Goal: Navigation & Orientation: Understand site structure

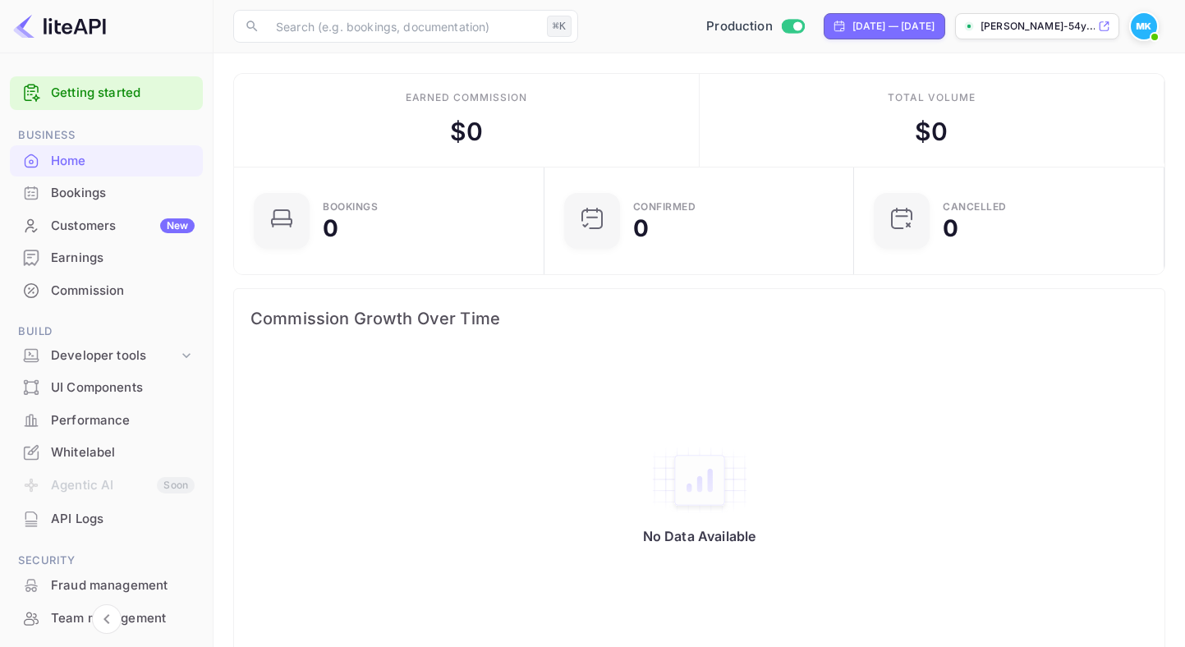
click at [75, 192] on div "Bookings" at bounding box center [123, 193] width 144 height 19
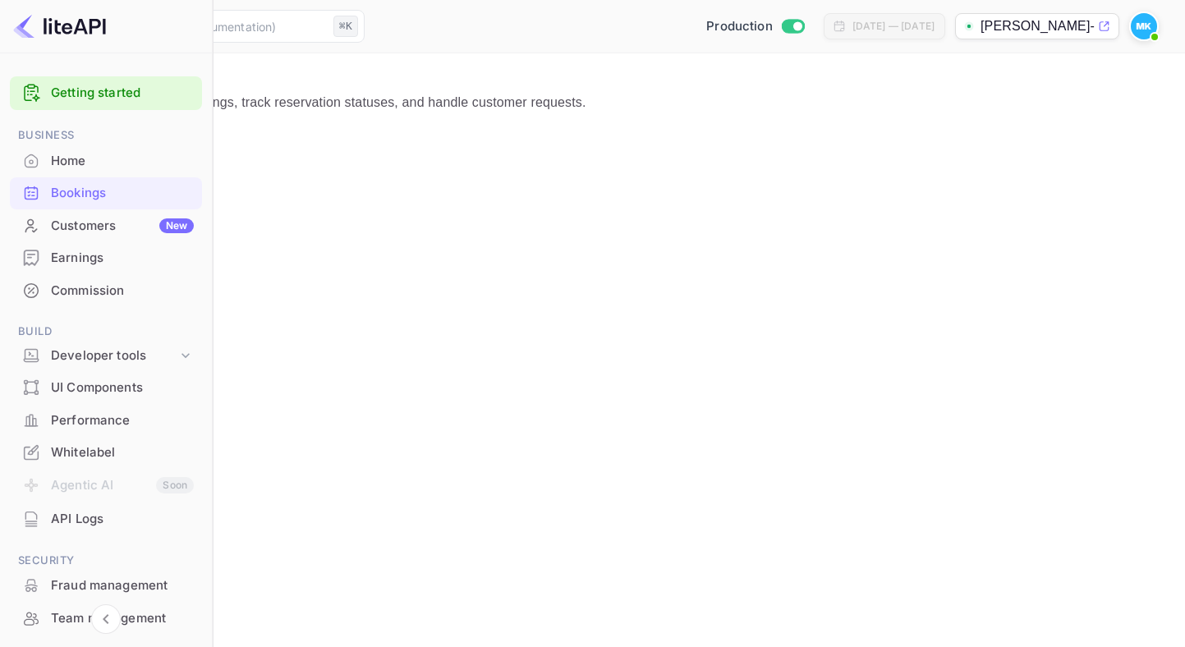
click at [70, 218] on div "Customers New" at bounding box center [122, 226] width 143 height 19
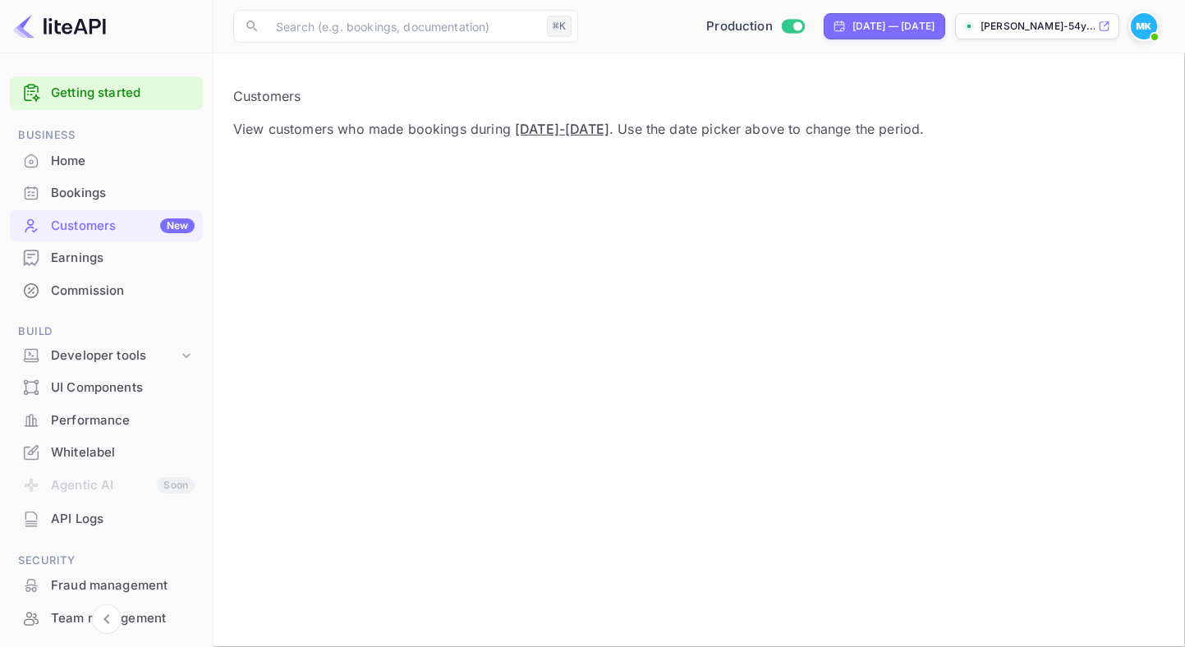
click at [63, 256] on div "Earnings" at bounding box center [123, 258] width 144 height 19
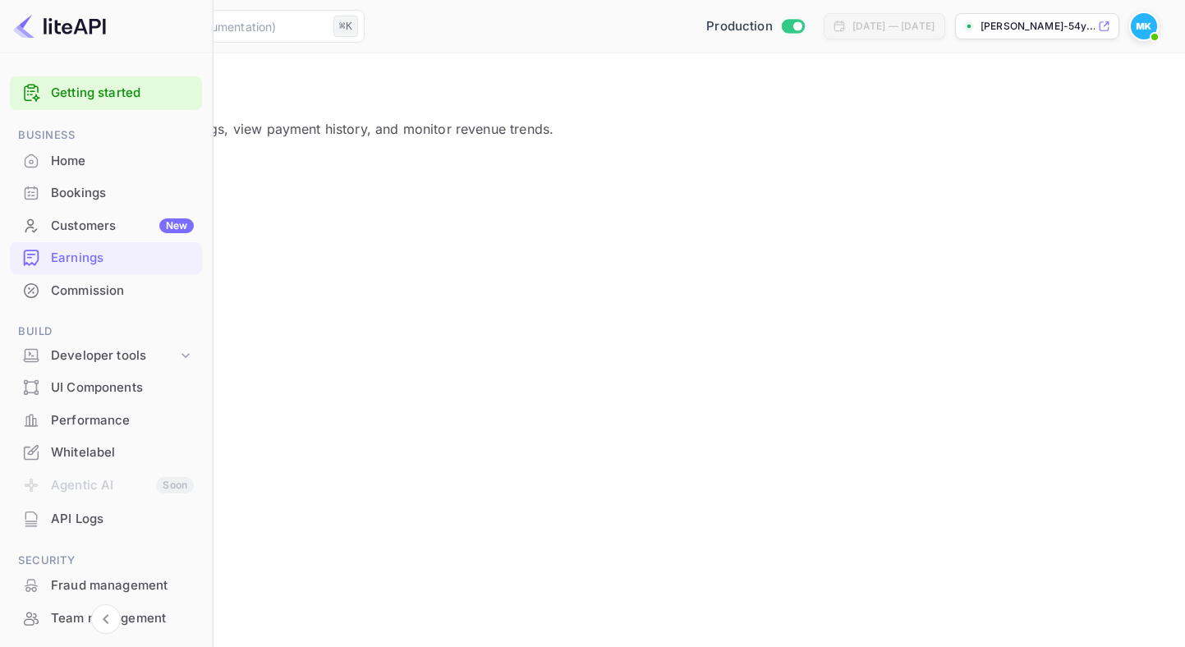
click at [71, 285] on div "Commission" at bounding box center [122, 291] width 143 height 19
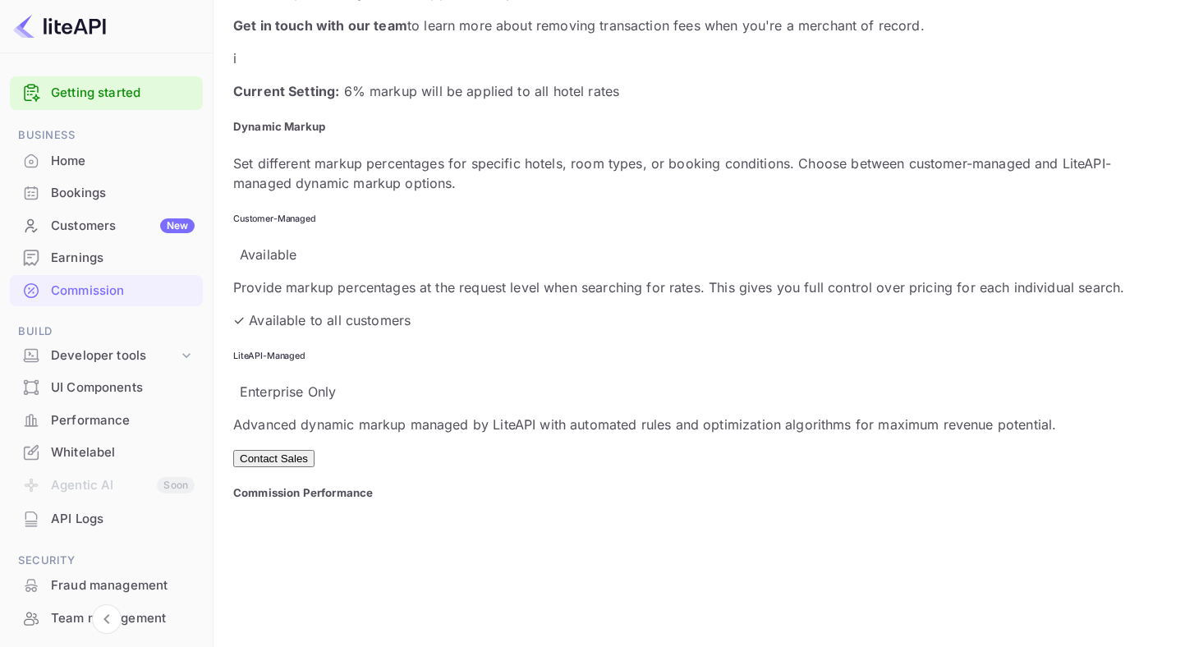
scroll to position [819, 0]
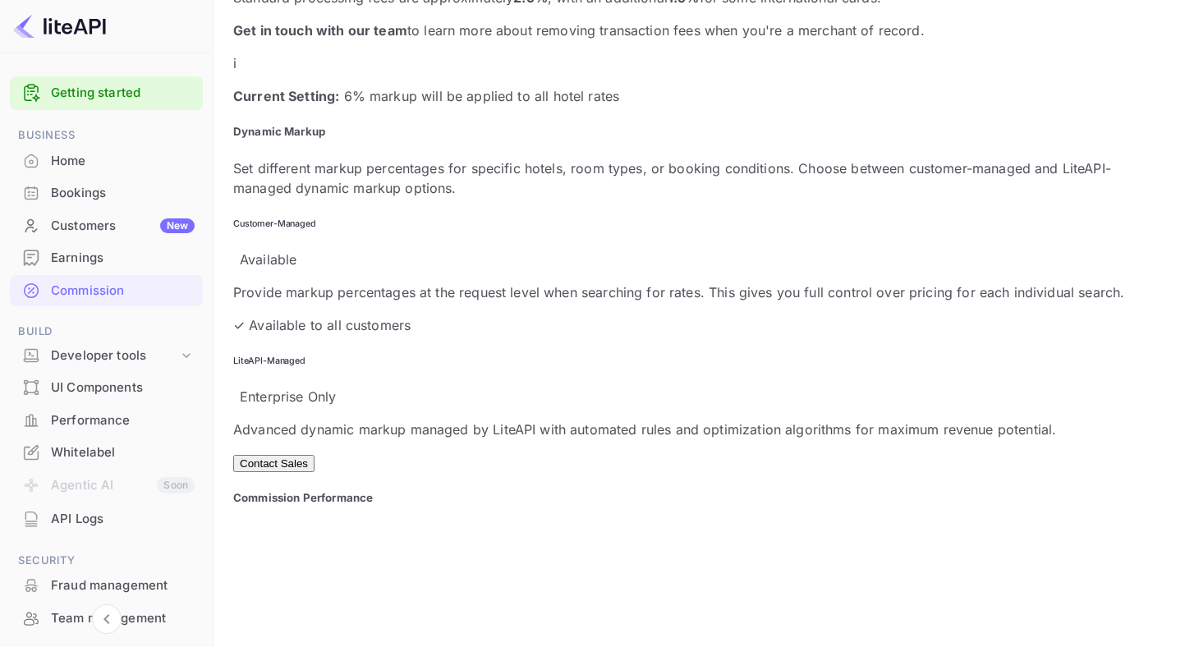
click at [314, 455] on button "Contact Sales" at bounding box center [273, 463] width 81 height 17
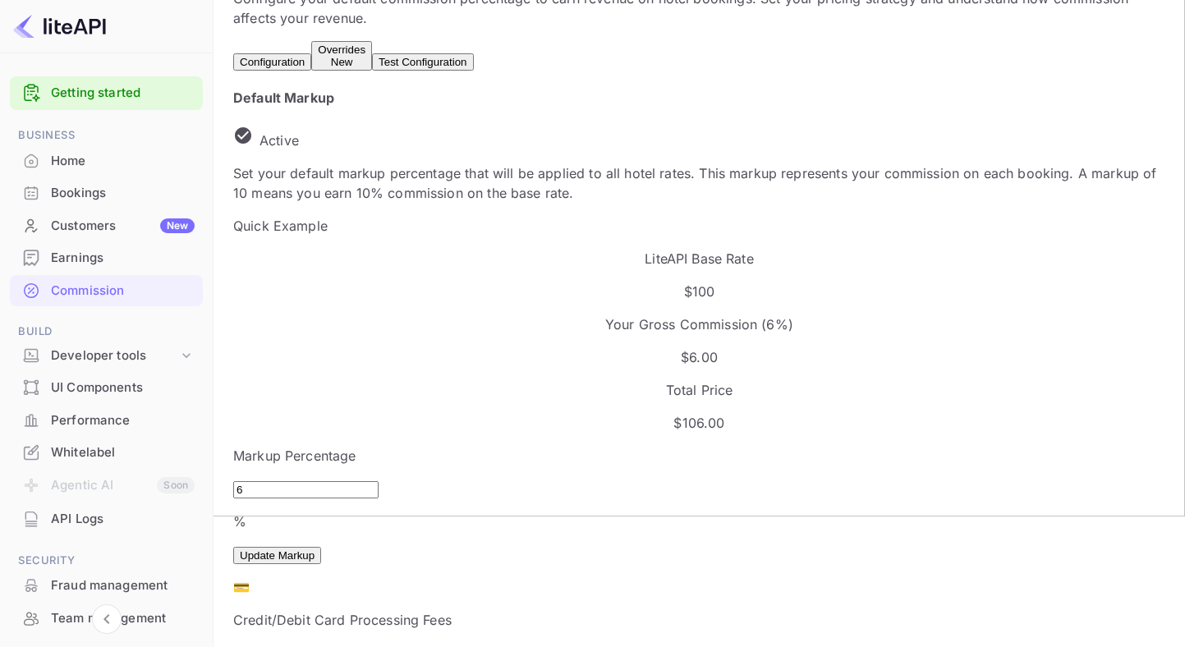
scroll to position [0, 0]
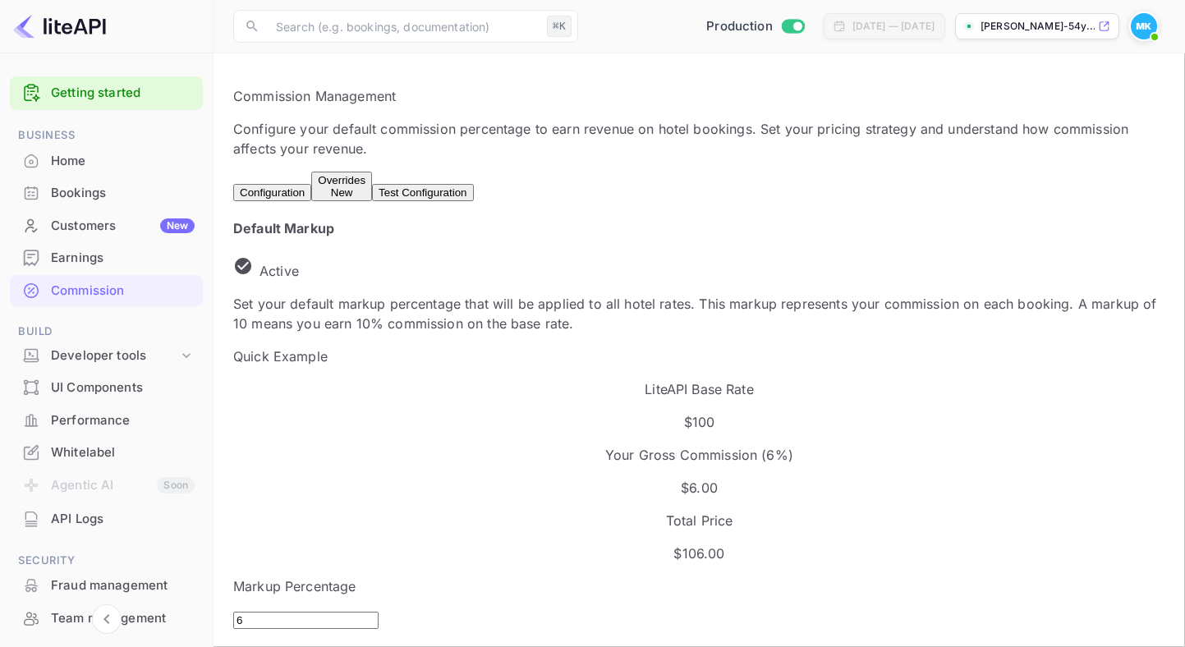
click at [473, 189] on button "Test Configuration" at bounding box center [422, 192] width 101 height 17
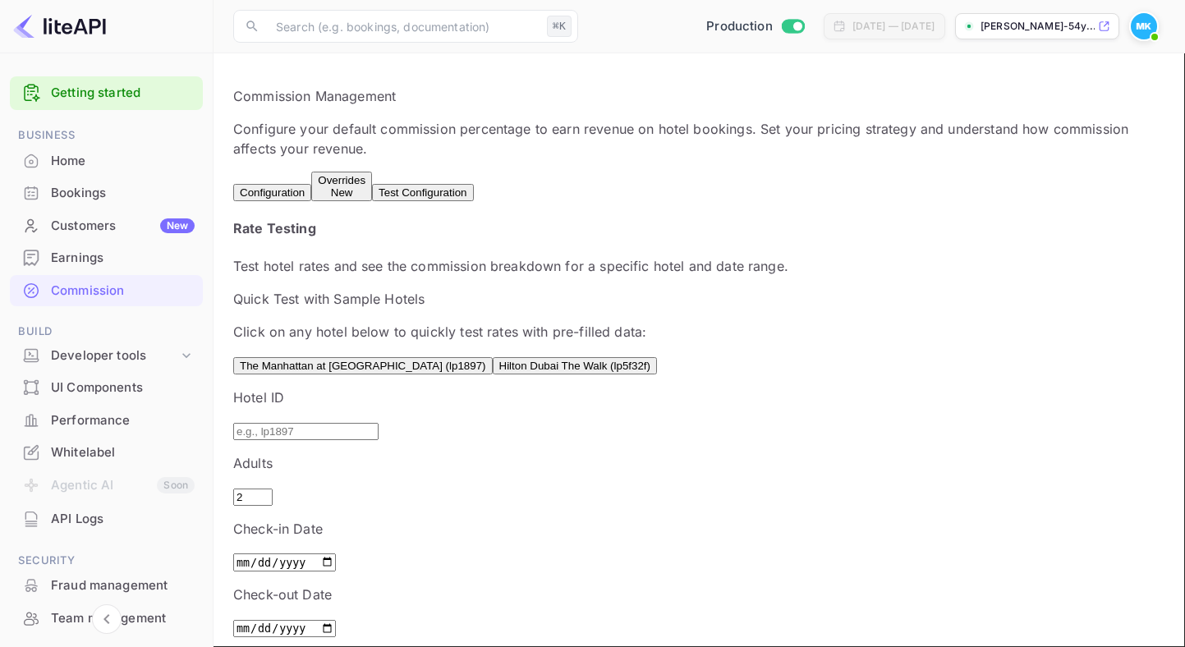
scroll to position [39, 0]
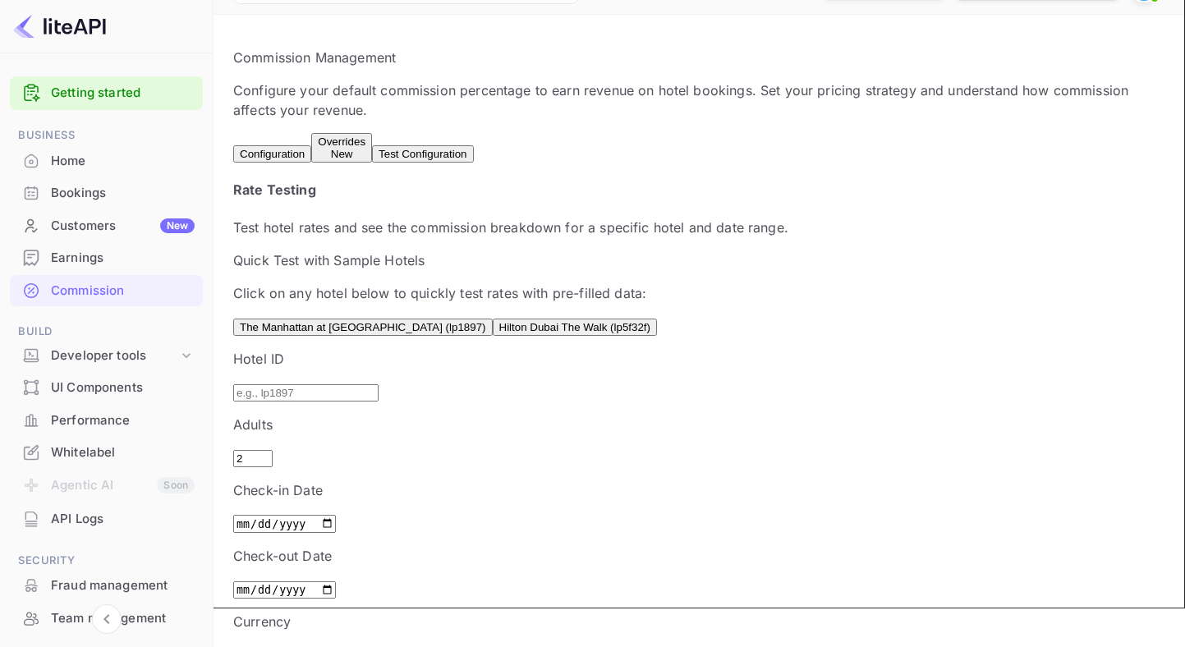
click at [298, 401] on input "text" at bounding box center [305, 392] width 145 height 17
click at [362, 336] on button "The Manhattan at Times Square (lp1897)" at bounding box center [362, 327] width 259 height 17
type input "lp1897"
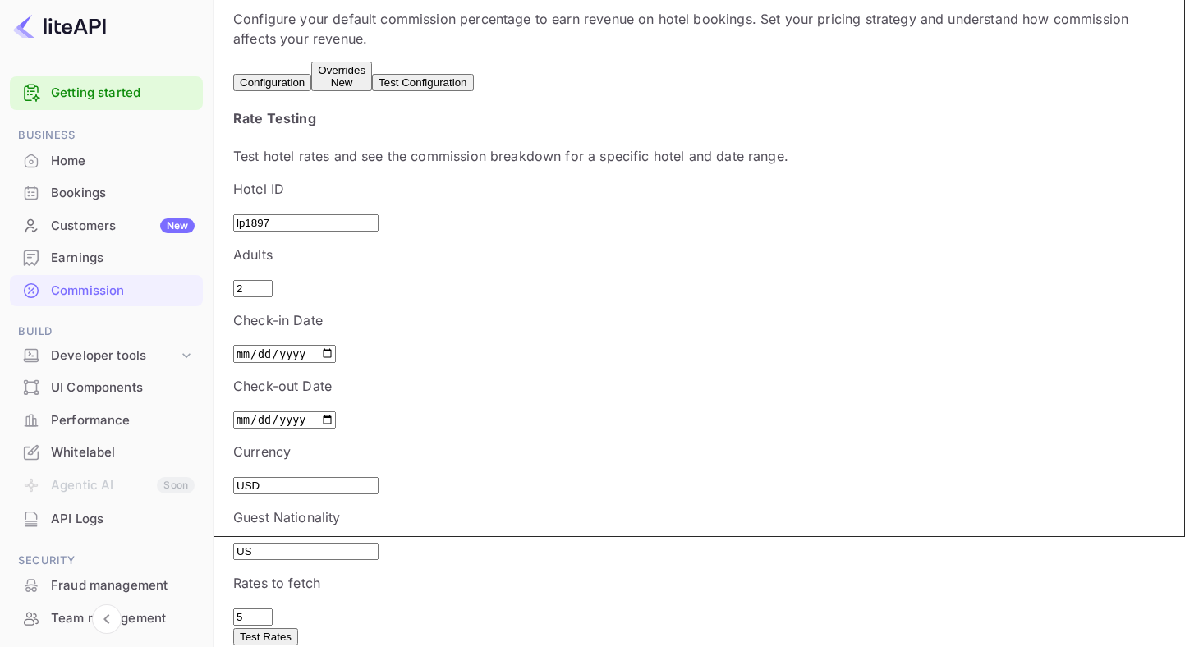
scroll to position [252, 0]
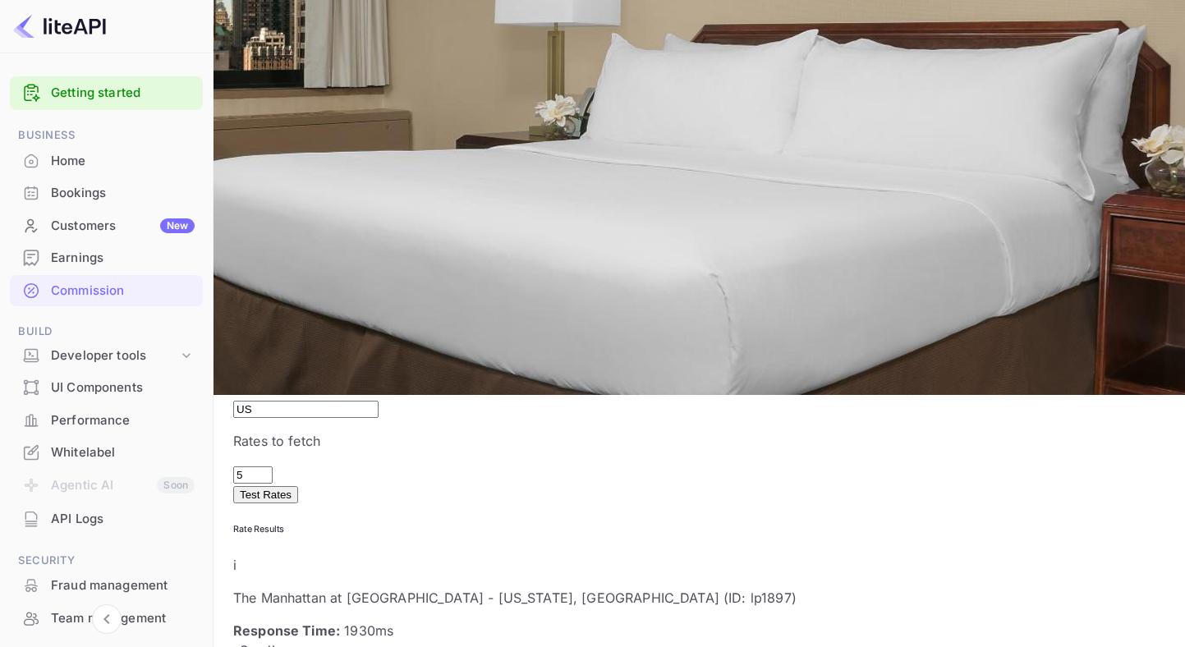
click at [298, 486] on button "Test Rates" at bounding box center [265, 494] width 65 height 17
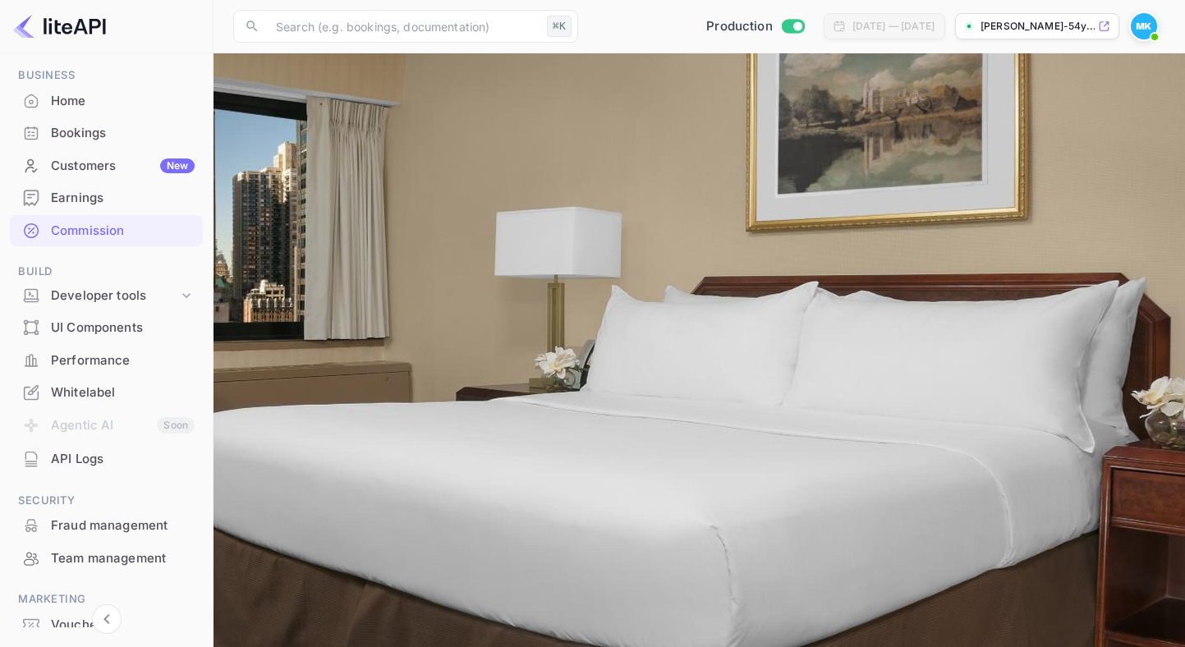
scroll to position [108, 0]
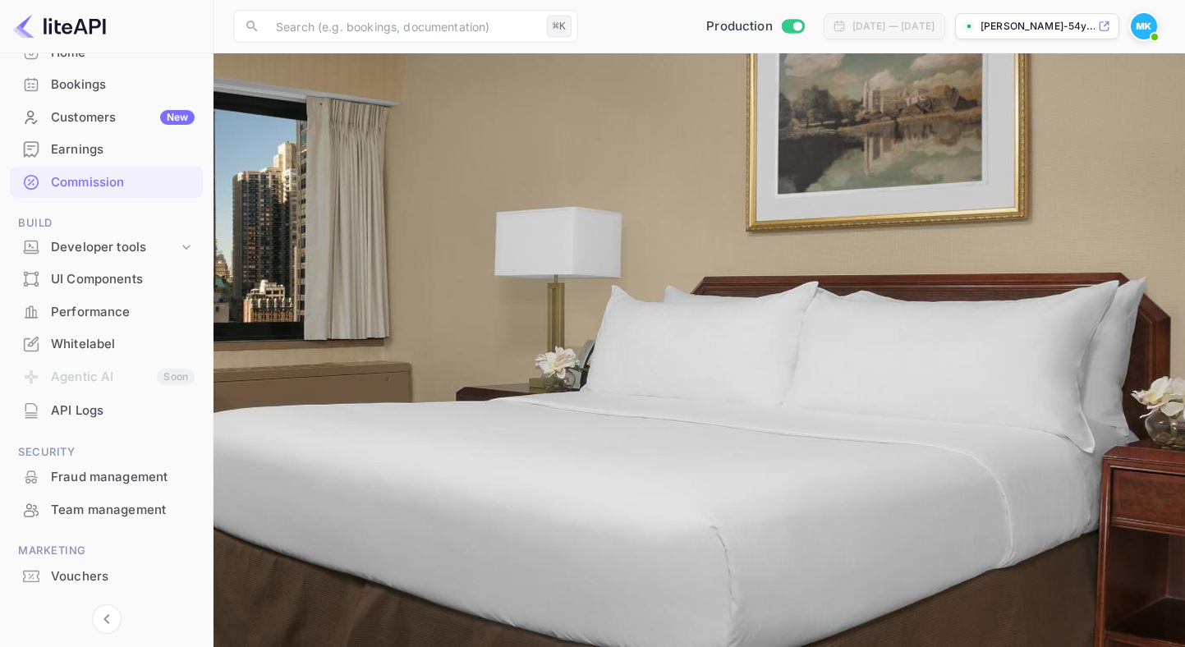
click at [77, 475] on div "Fraud management" at bounding box center [123, 477] width 144 height 19
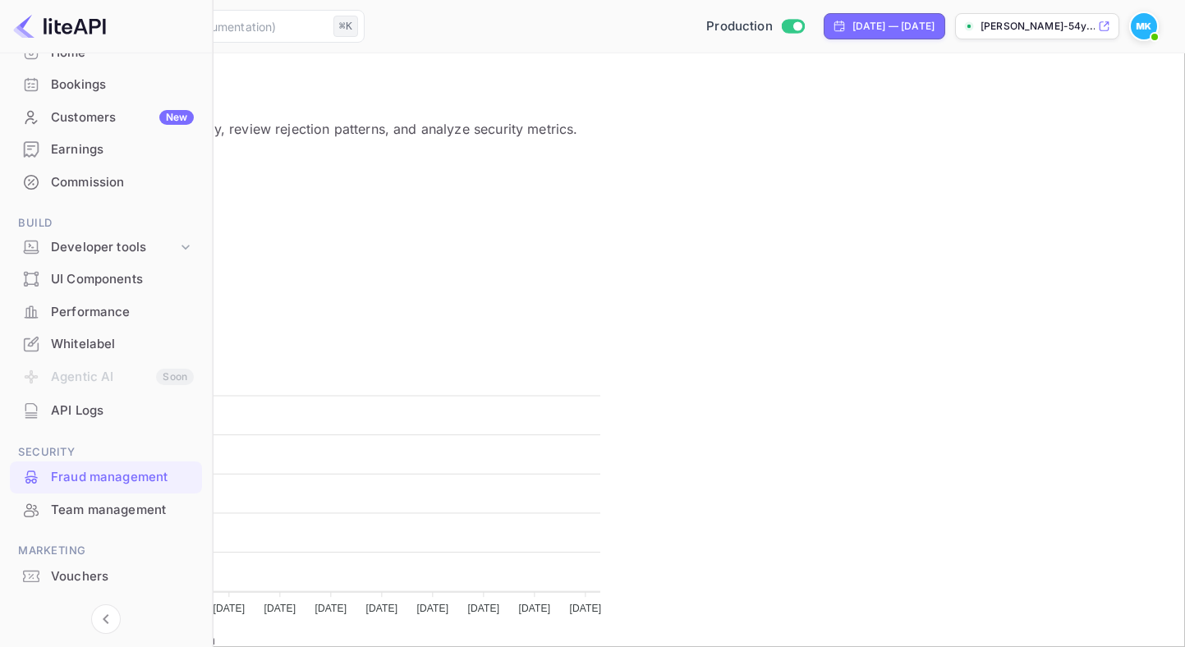
scroll to position [337, 412]
click at [77, 499] on div "Team management" at bounding box center [106, 510] width 192 height 32
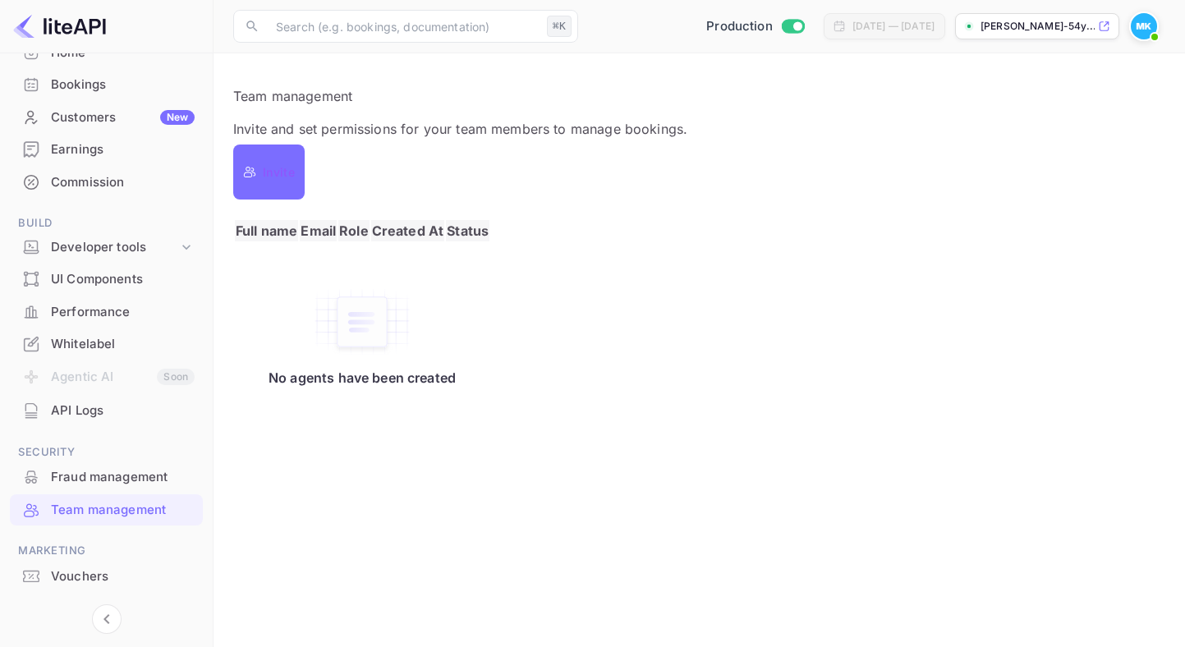
click at [76, 575] on div "Vouchers" at bounding box center [123, 576] width 144 height 19
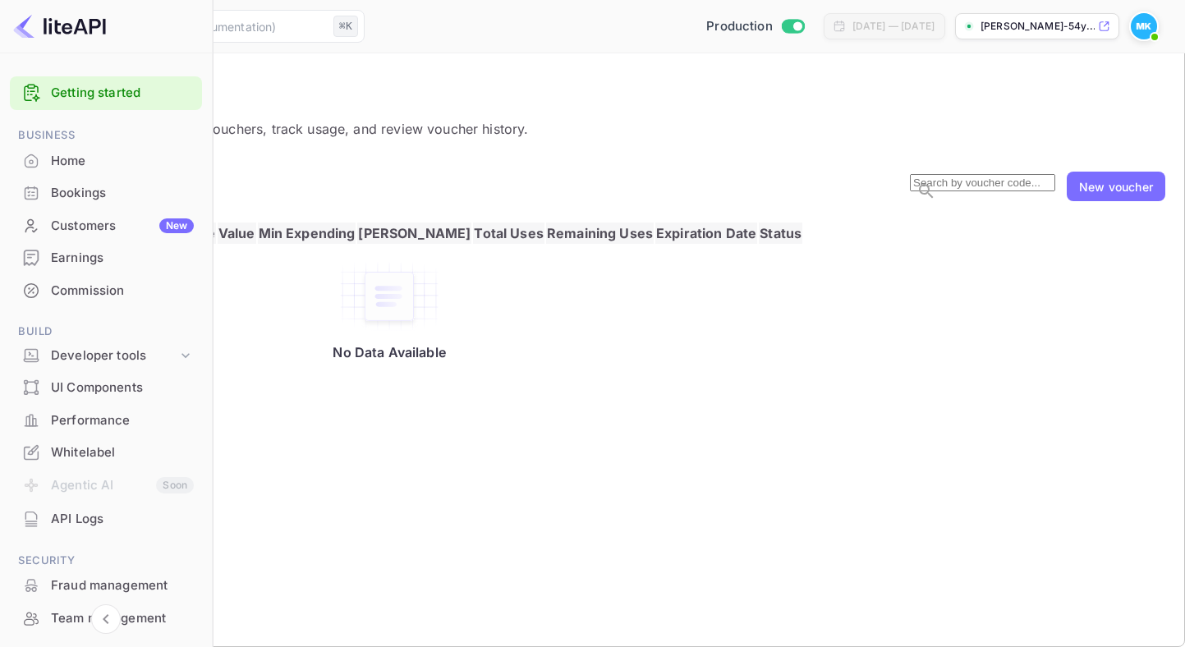
scroll to position [1, 0]
drag, startPoint x: 824, startPoint y: 117, endPoint x: 768, endPoint y: 100, distance: 58.2
click at [807, 119] on p "Create and manage discount vouchers, track usage, and review voucher history." at bounding box center [592, 129] width 1145 height 20
click at [100, 450] on div "Whitelabel" at bounding box center [122, 452] width 143 height 19
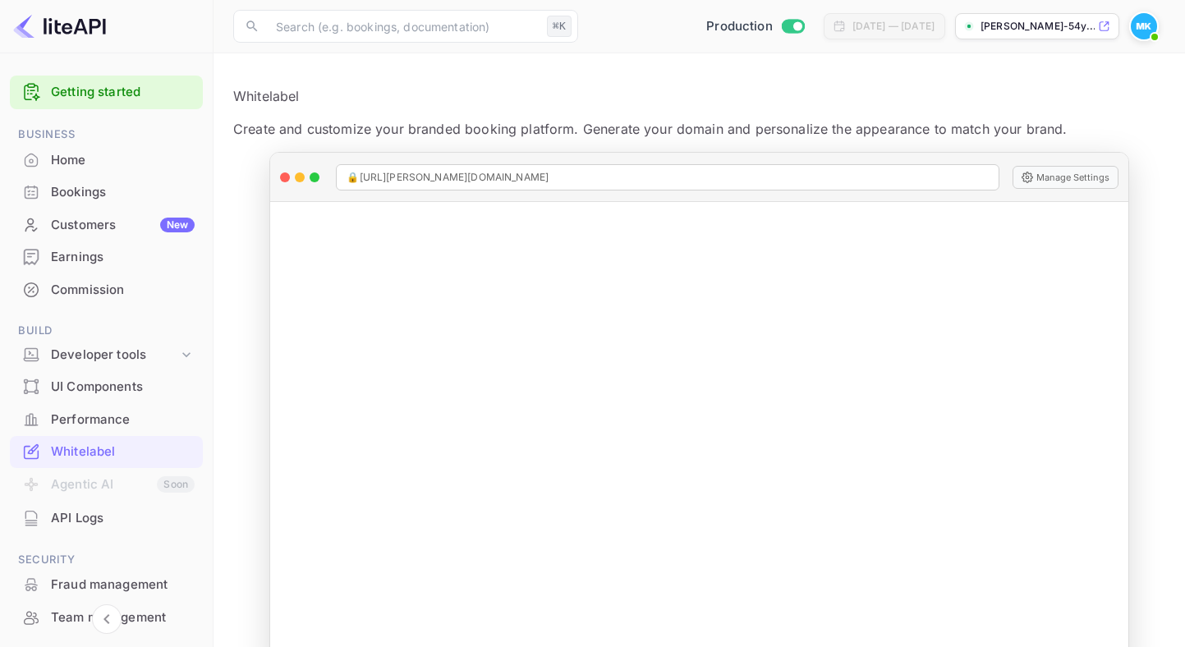
click at [81, 382] on div "UI Components" at bounding box center [123, 387] width 144 height 19
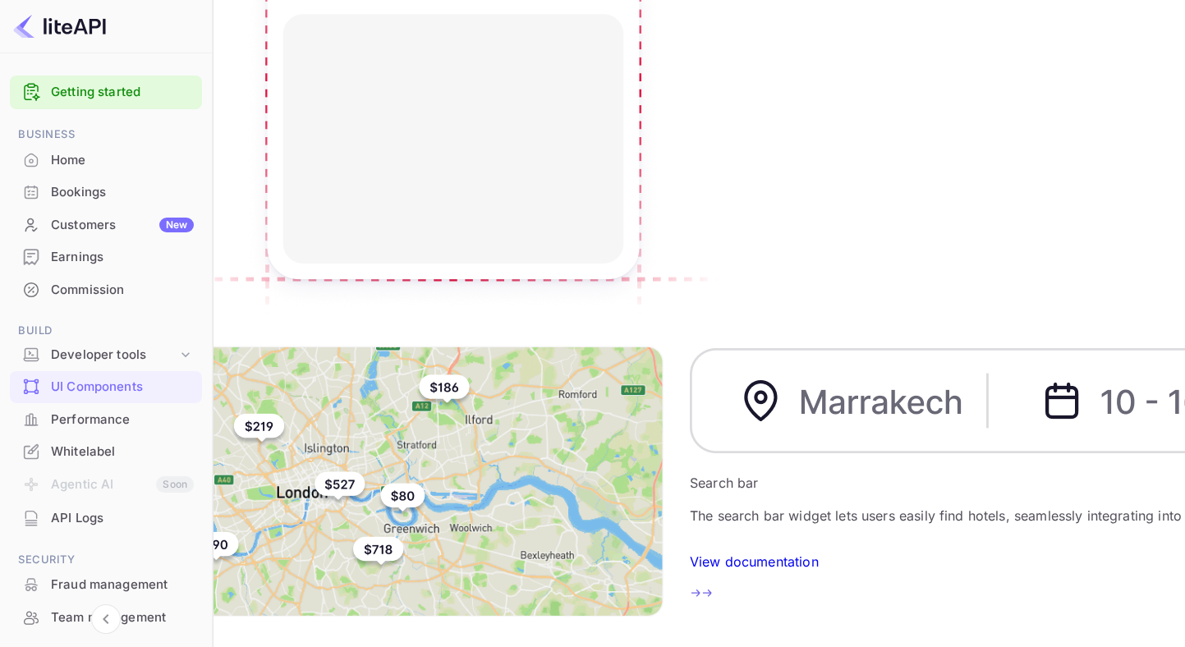
scroll to position [459, 0]
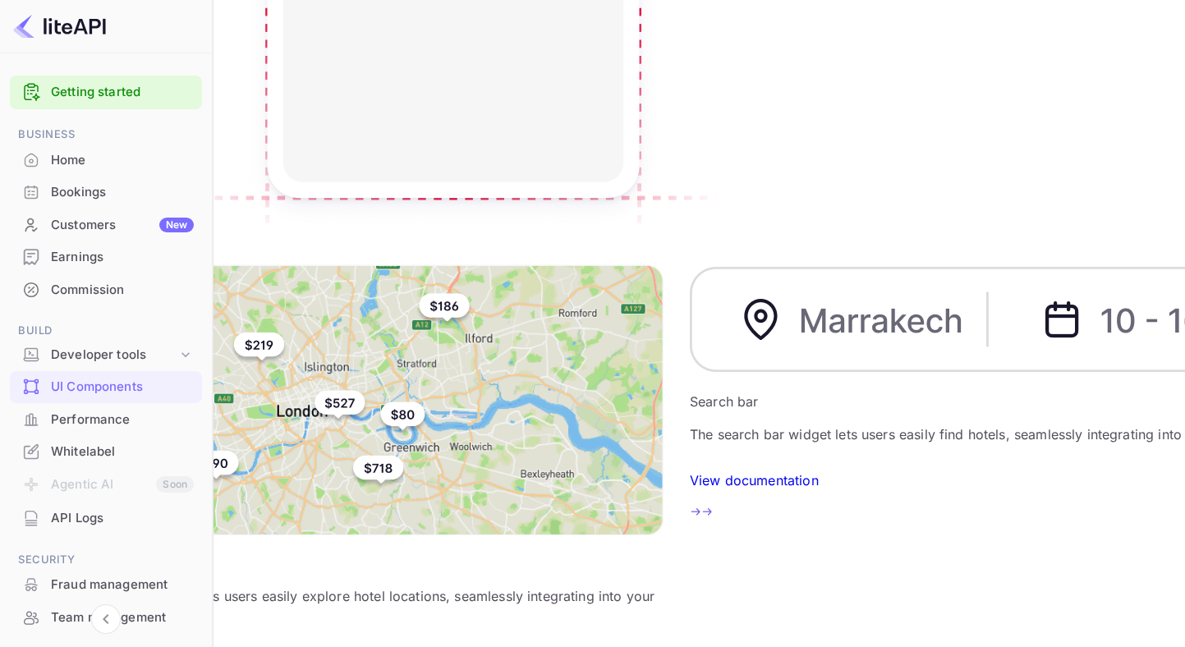
click at [82, 452] on div "Whitelabel" at bounding box center [122, 452] width 143 height 19
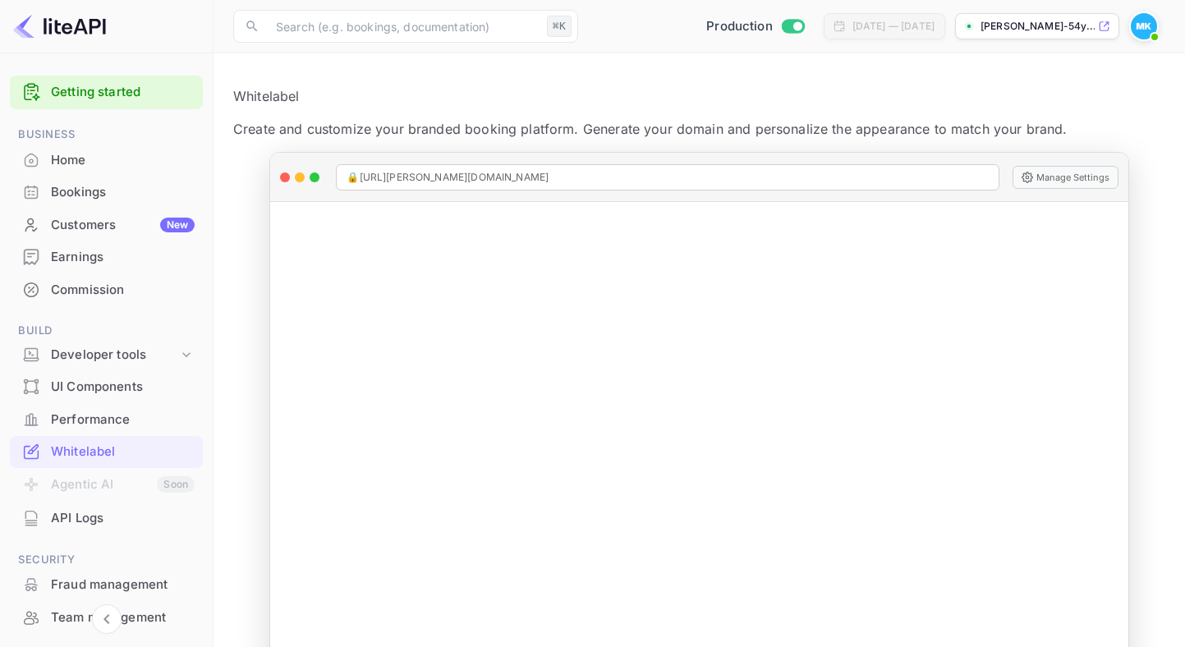
click at [84, 416] on div "Performance" at bounding box center [123, 419] width 144 height 19
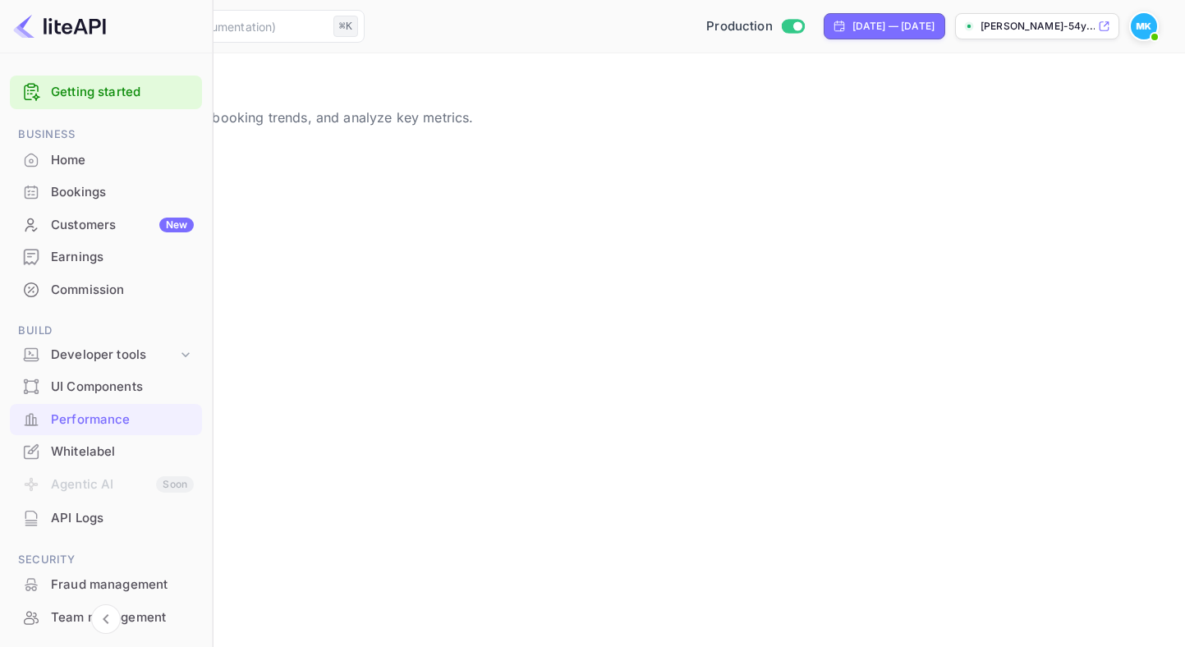
scroll to position [423, 932]
click at [81, 358] on div "Developer tools" at bounding box center [114, 355] width 126 height 19
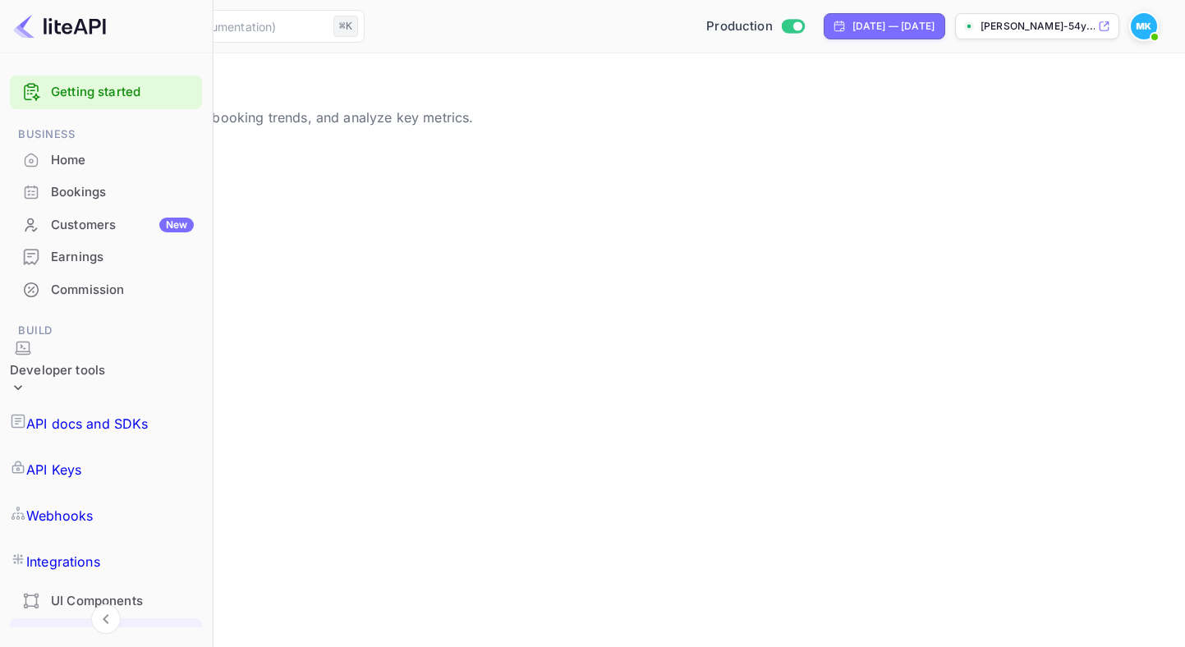
click at [81, 361] on div "Developer tools" at bounding box center [57, 370] width 95 height 19
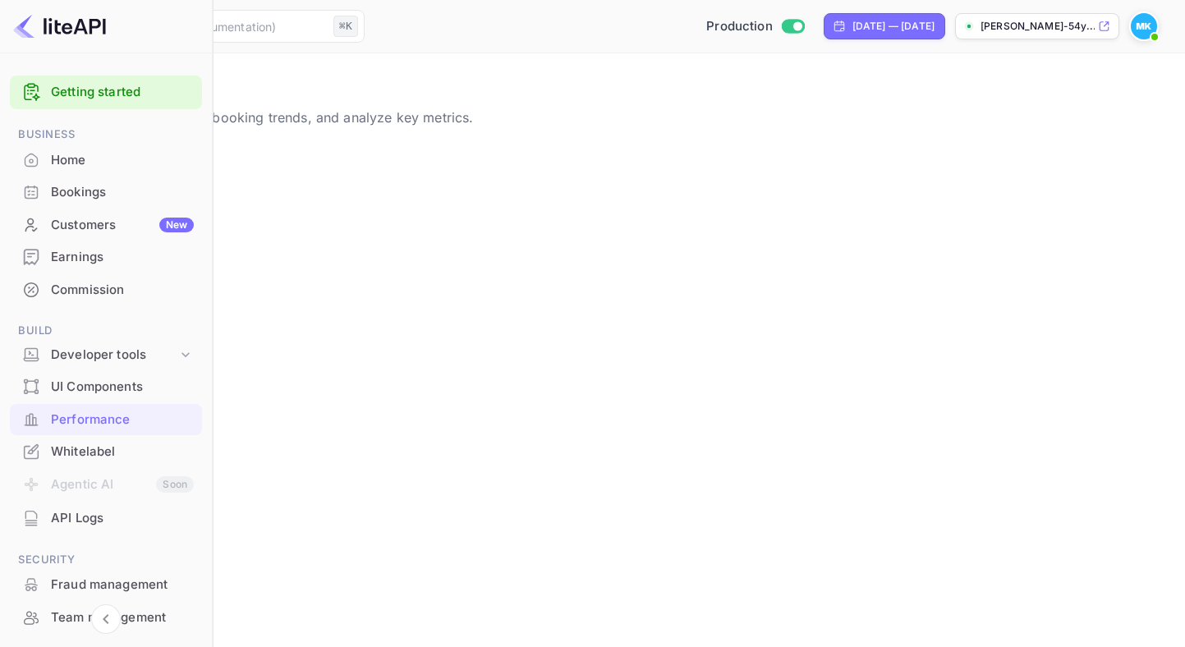
click at [80, 388] on div "UI Components" at bounding box center [122, 387] width 143 height 19
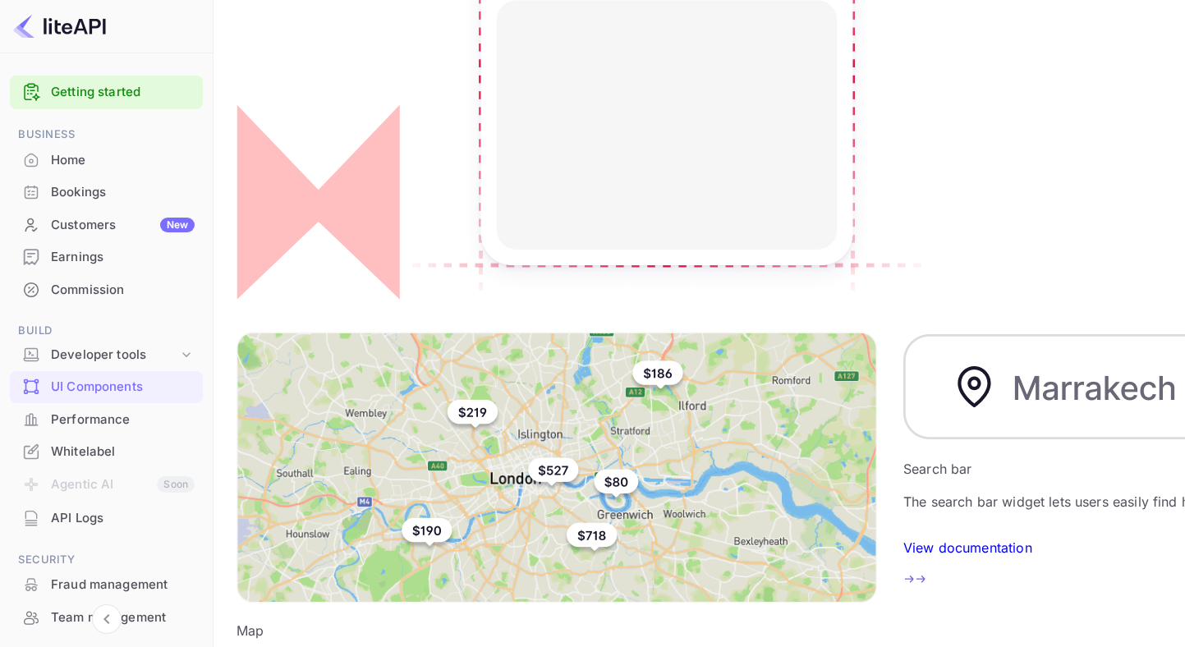
scroll to position [393, 0]
click at [66, 585] on div "Fraud management" at bounding box center [123, 585] width 144 height 19
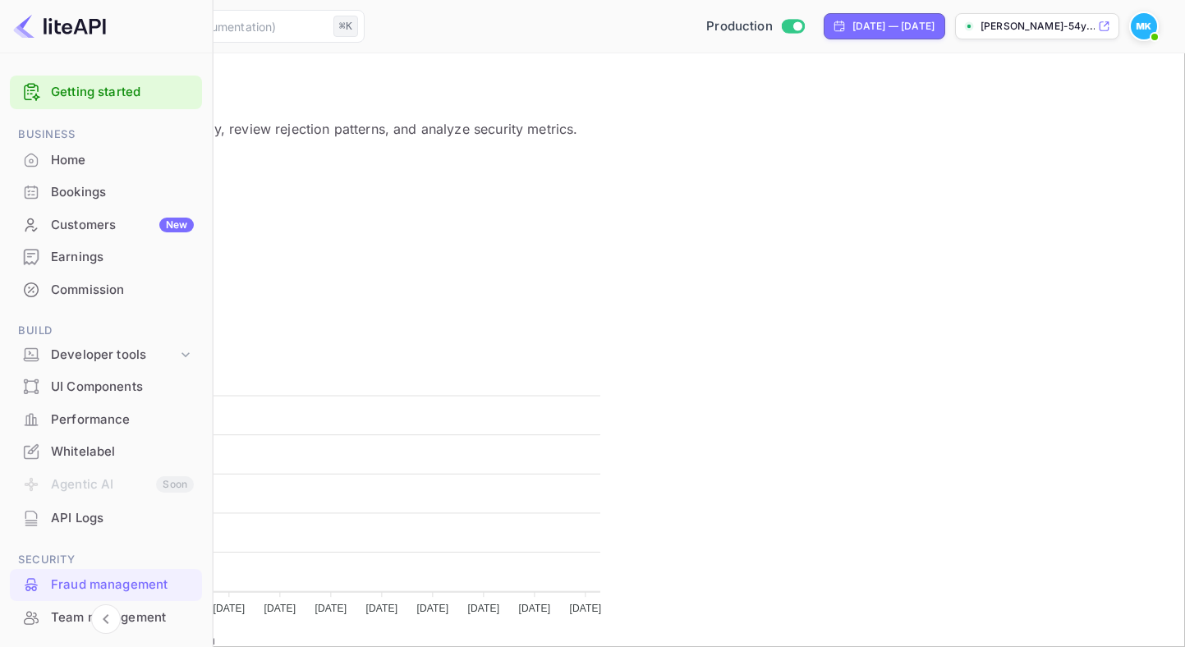
scroll to position [337, 412]
click at [59, 281] on div "Commission" at bounding box center [122, 290] width 143 height 19
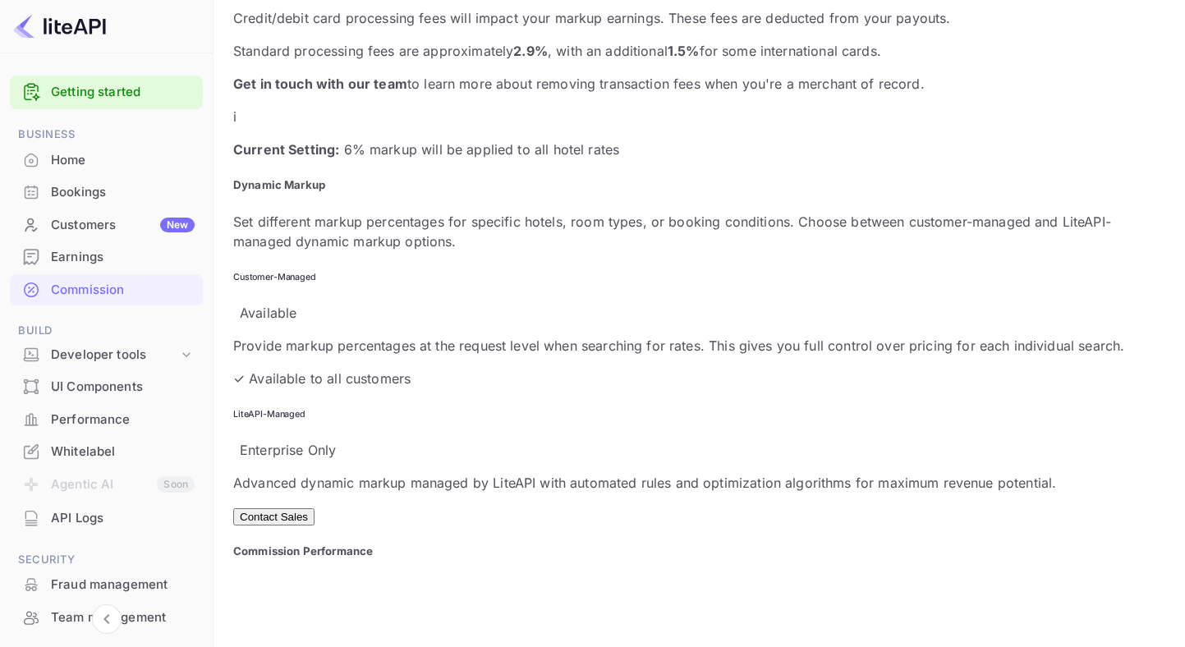
scroll to position [774, 0]
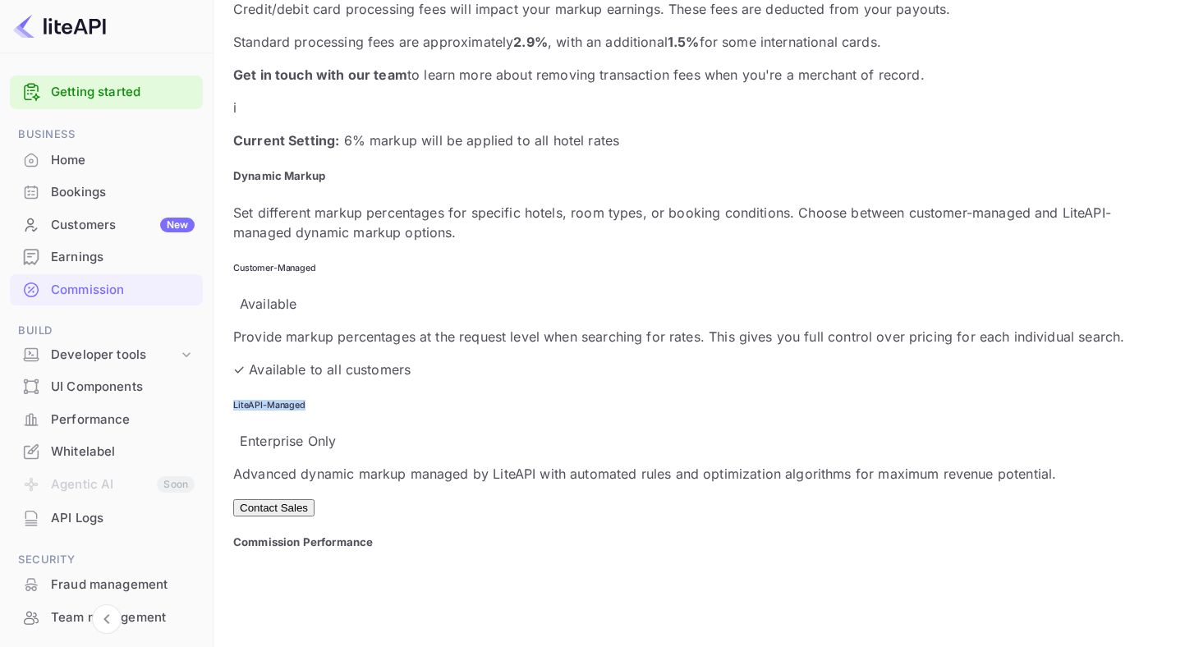
drag, startPoint x: 691, startPoint y: 262, endPoint x: 563, endPoint y: 261, distance: 128.1
click at [563, 400] on div "LiteAPI-Managed Enterprise Only Advanced dynamic markup managed by LiteAPI with…" at bounding box center [699, 458] width 932 height 117
copy h6 "LiteAPI-Managed"
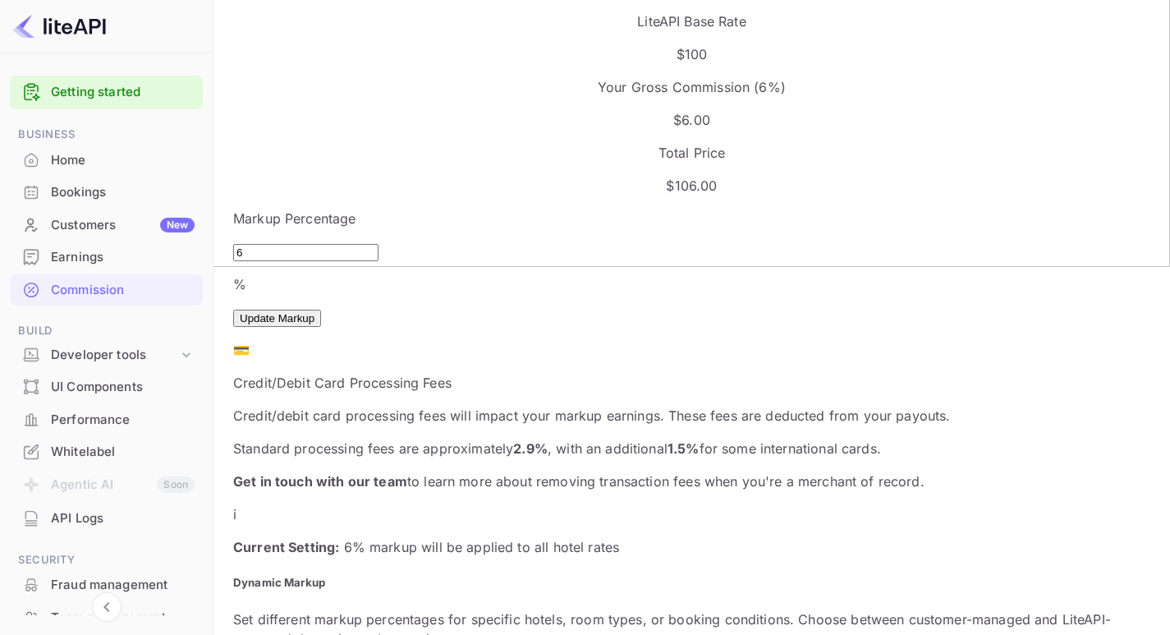
scroll to position [369, 0]
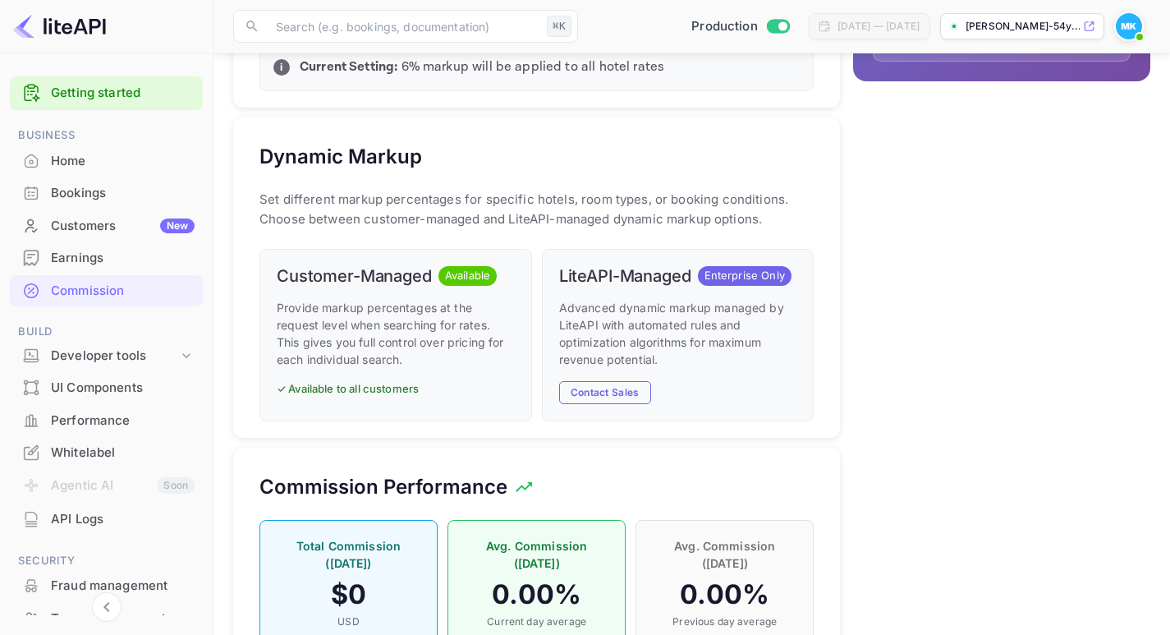
scroll to position [780, 0]
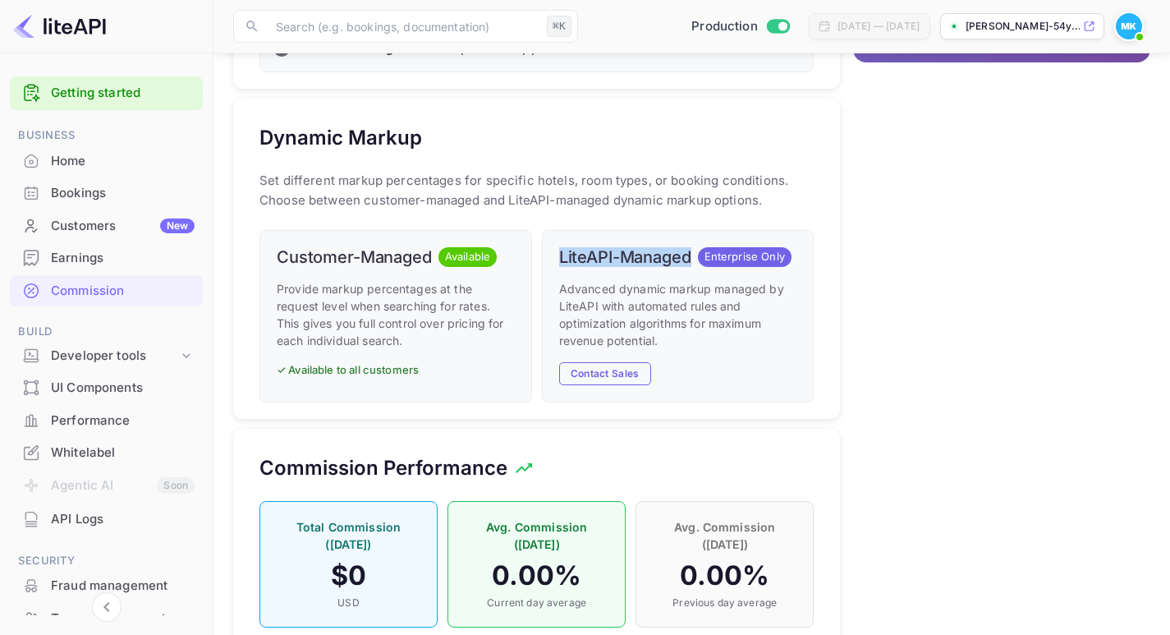
drag, startPoint x: 558, startPoint y: 257, endPoint x: 694, endPoint y: 260, distance: 135.5
click at [694, 260] on div "LiteAPI-Managed Enterprise Only" at bounding box center [678, 257] width 238 height 20
copy h6 "LiteAPI-Managed"
click at [126, 383] on div "UI Components" at bounding box center [123, 387] width 144 height 19
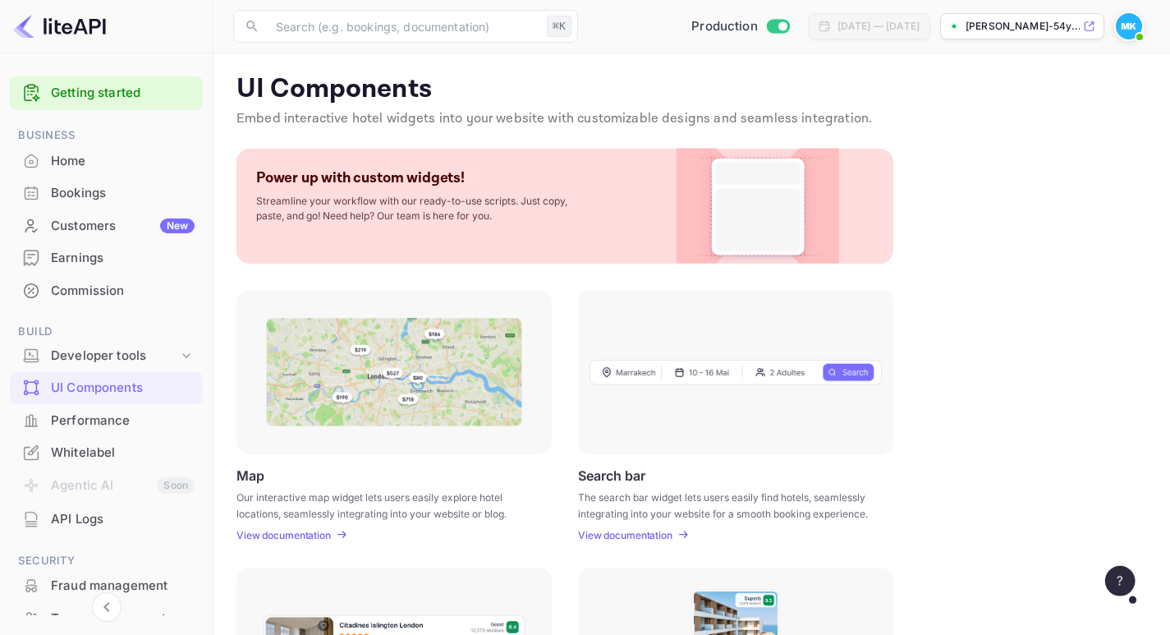
click at [90, 282] on div "Commission" at bounding box center [123, 291] width 144 height 19
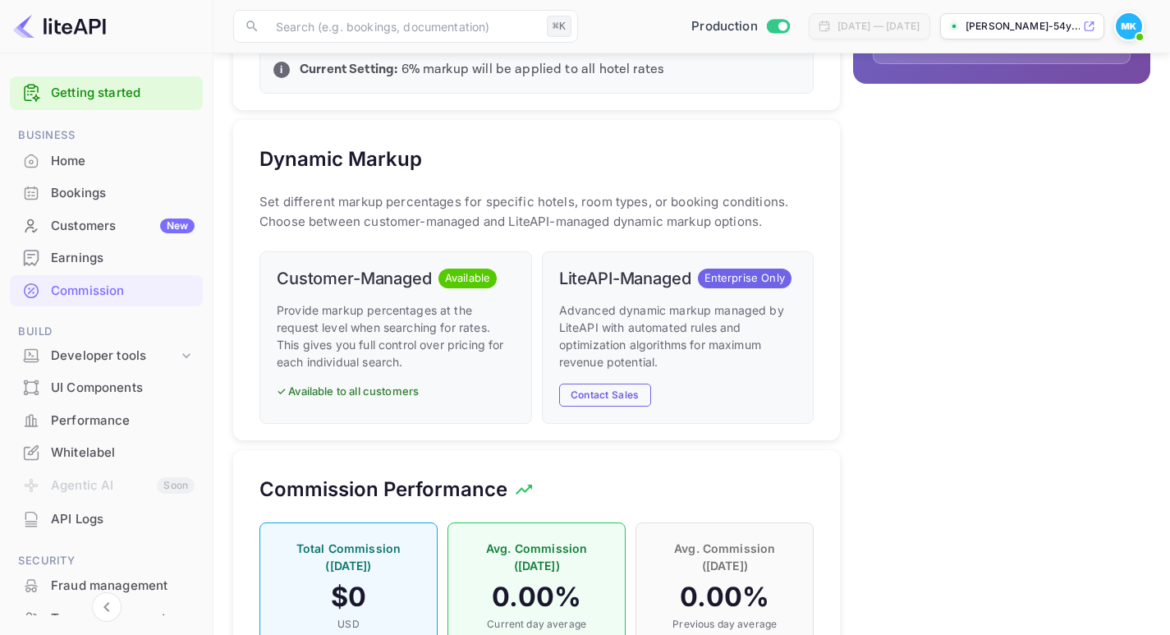
scroll to position [433, 0]
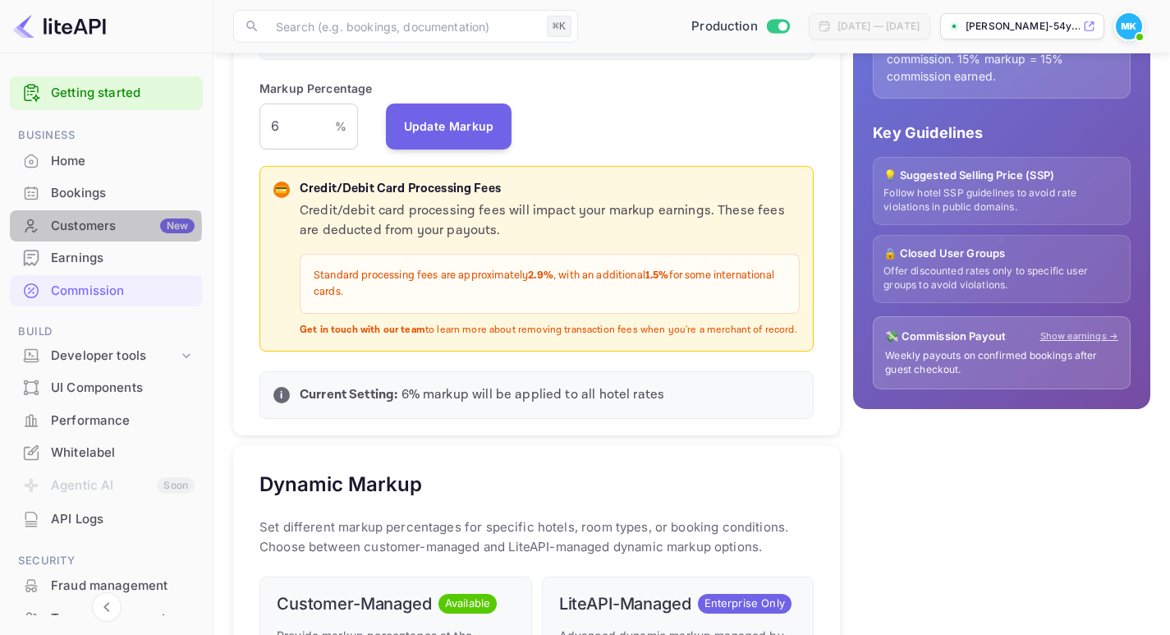
click at [91, 227] on div "Customers New" at bounding box center [123, 226] width 144 height 19
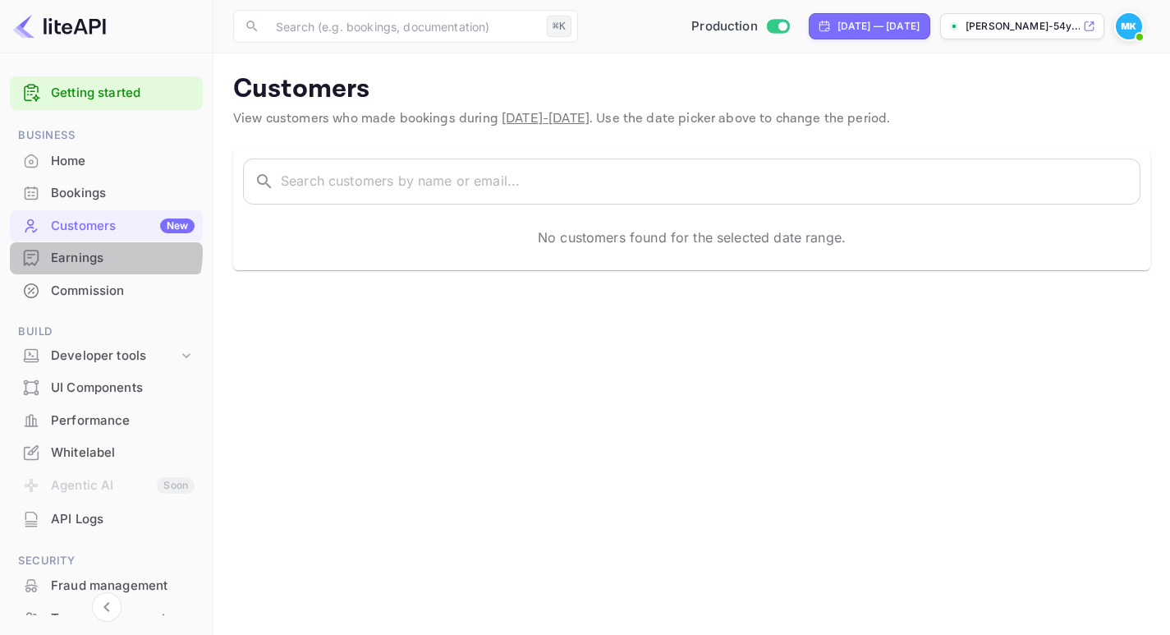
click at [95, 251] on div "Earnings" at bounding box center [123, 258] width 144 height 19
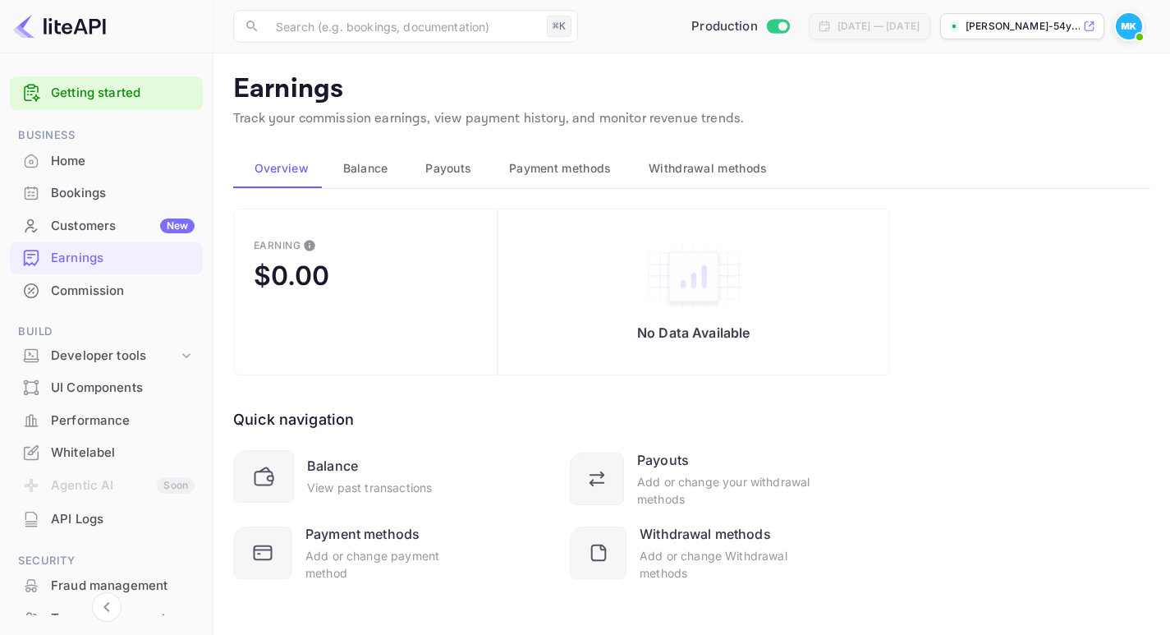
click at [77, 283] on div "Commission" at bounding box center [123, 291] width 144 height 19
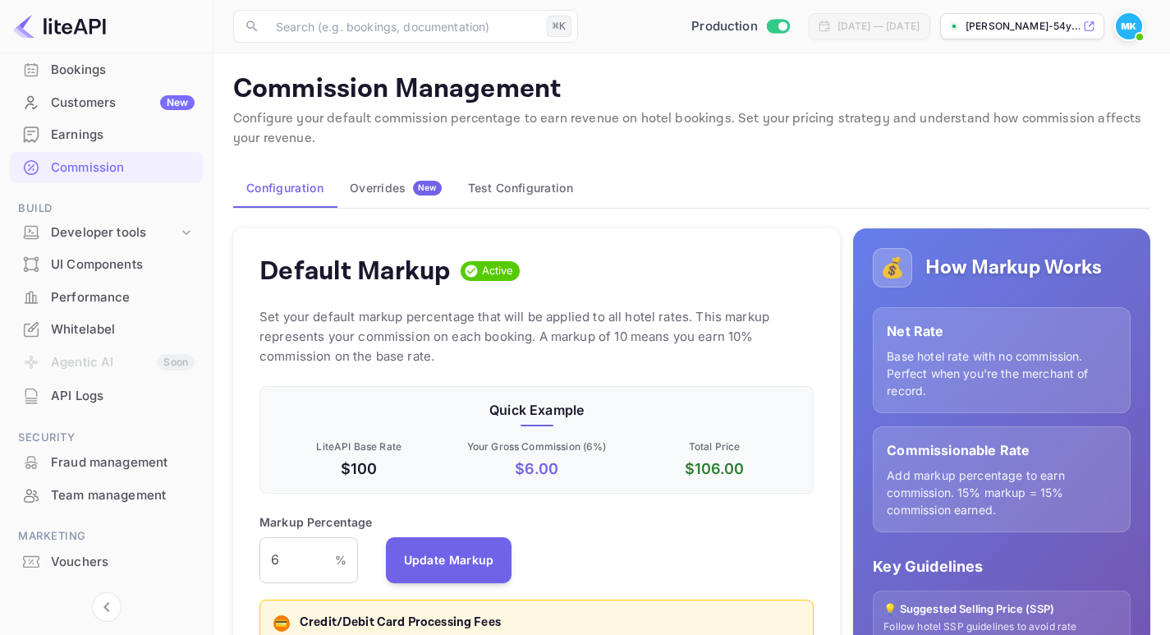
scroll to position [124, 0]
click at [76, 396] on div "API Logs" at bounding box center [123, 395] width 144 height 19
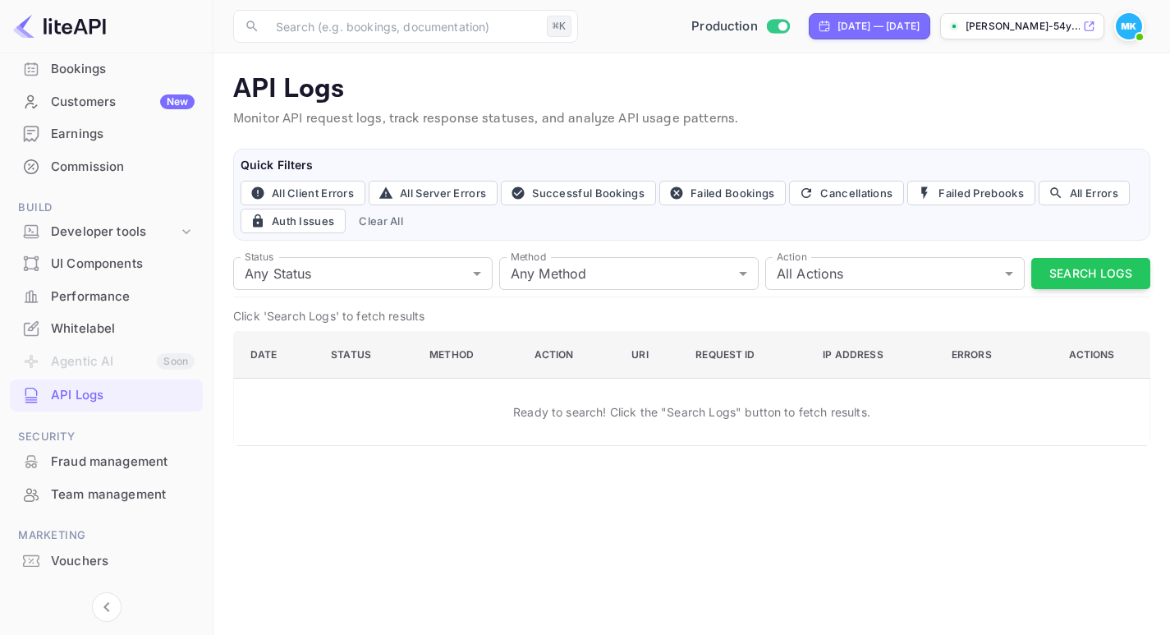
scroll to position [157, 0]
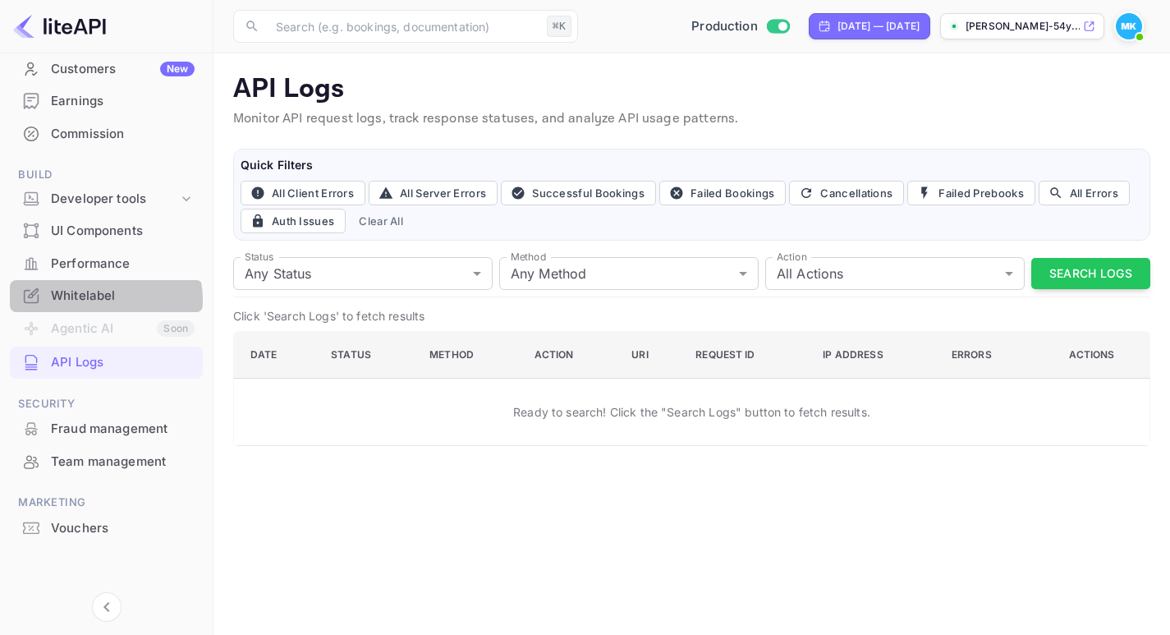
click at [93, 300] on div "Whitelabel" at bounding box center [123, 296] width 144 height 19
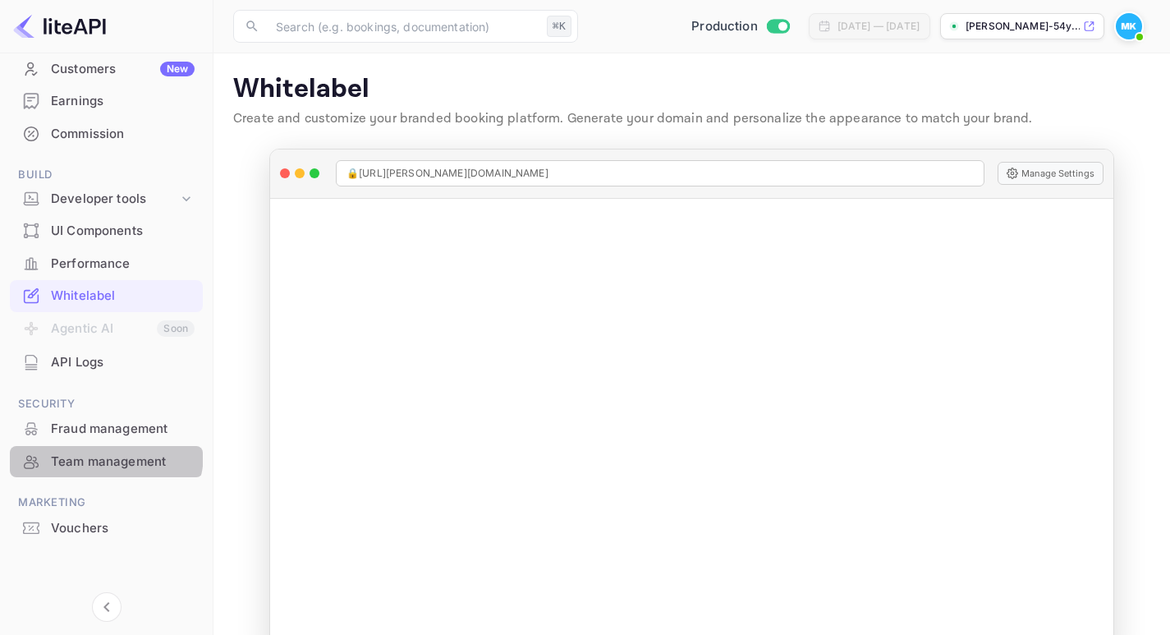
click at [99, 453] on div "Team management" at bounding box center [123, 461] width 144 height 19
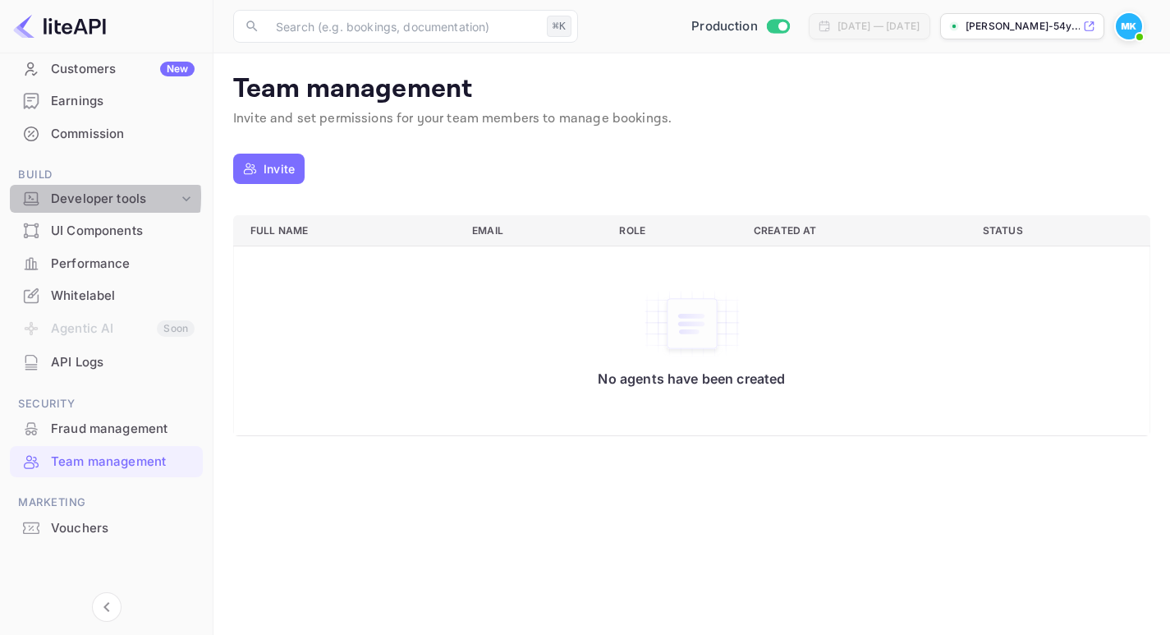
click at [76, 197] on div "Developer tools" at bounding box center [114, 199] width 127 height 19
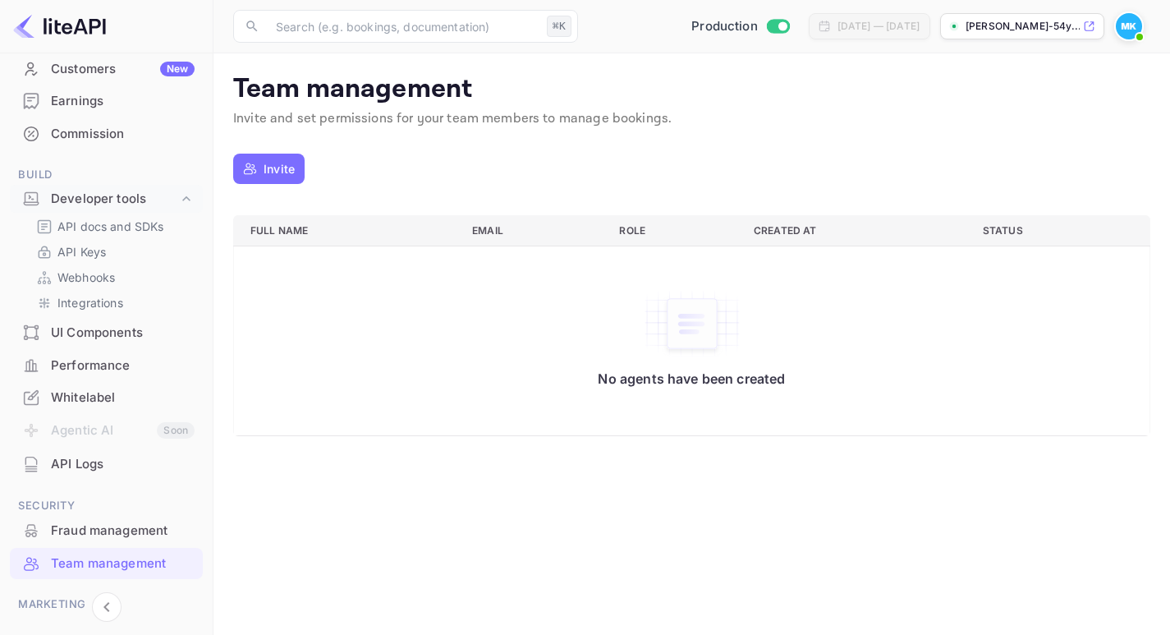
click at [78, 72] on div "Customers New" at bounding box center [123, 69] width 144 height 19
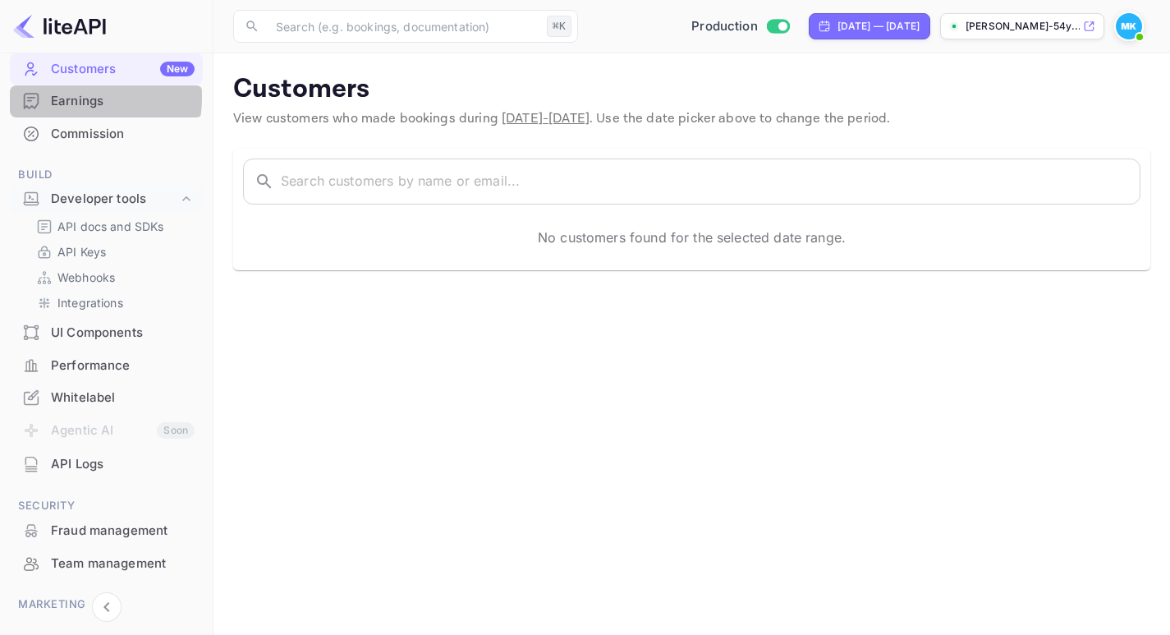
click at [65, 97] on div "Earnings" at bounding box center [123, 101] width 144 height 19
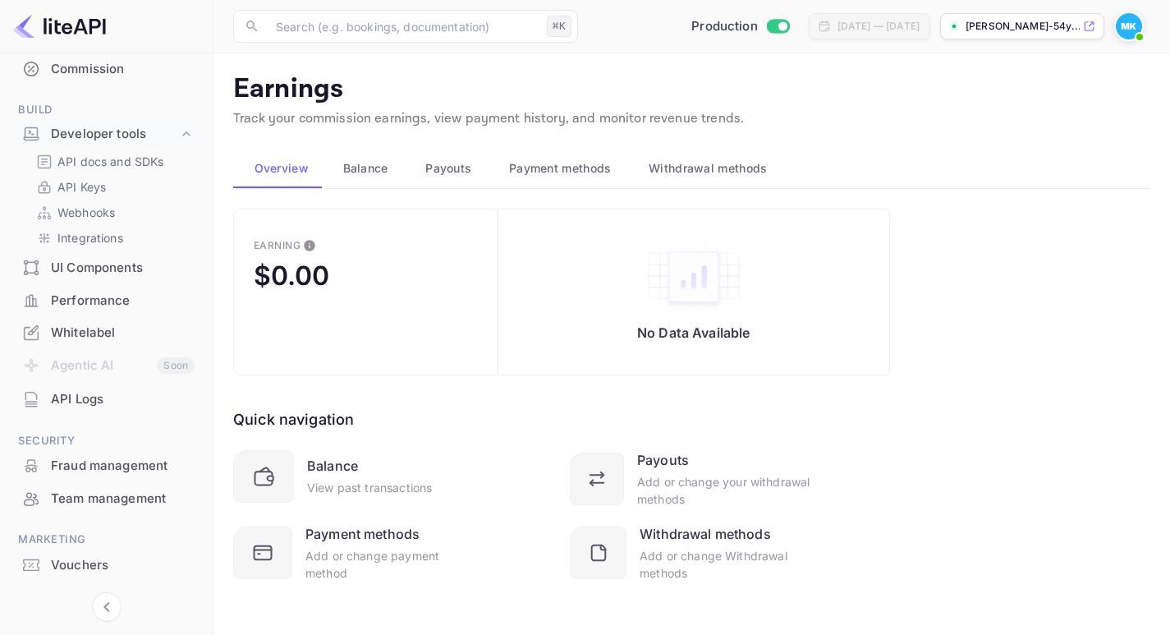
scroll to position [259, 0]
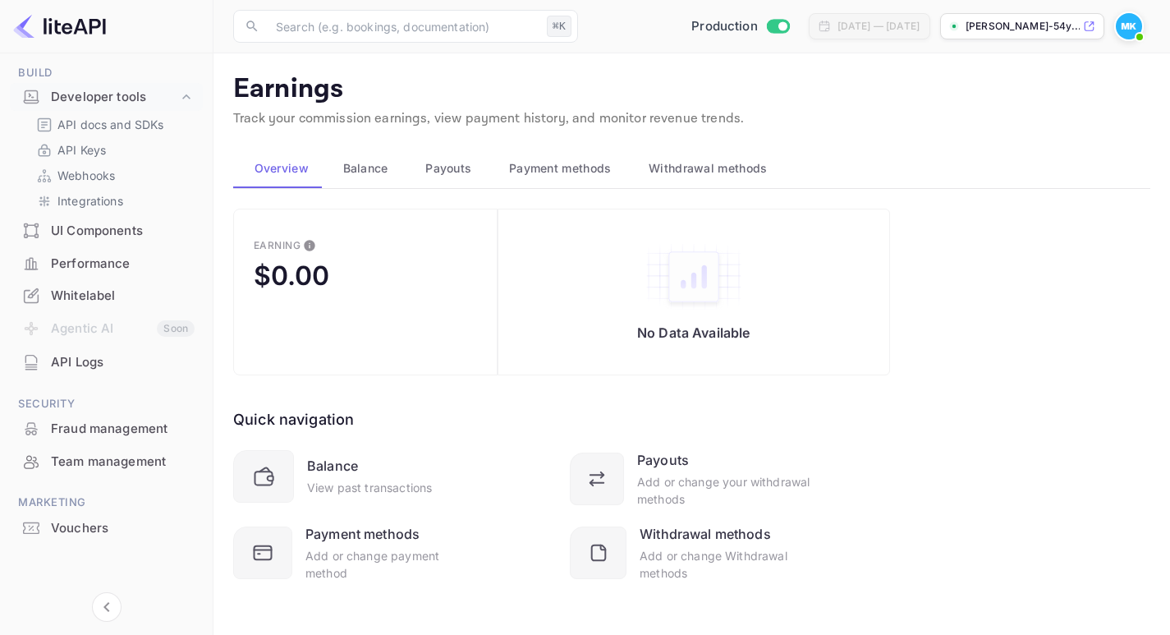
click at [76, 292] on div "Whitelabel" at bounding box center [123, 296] width 144 height 19
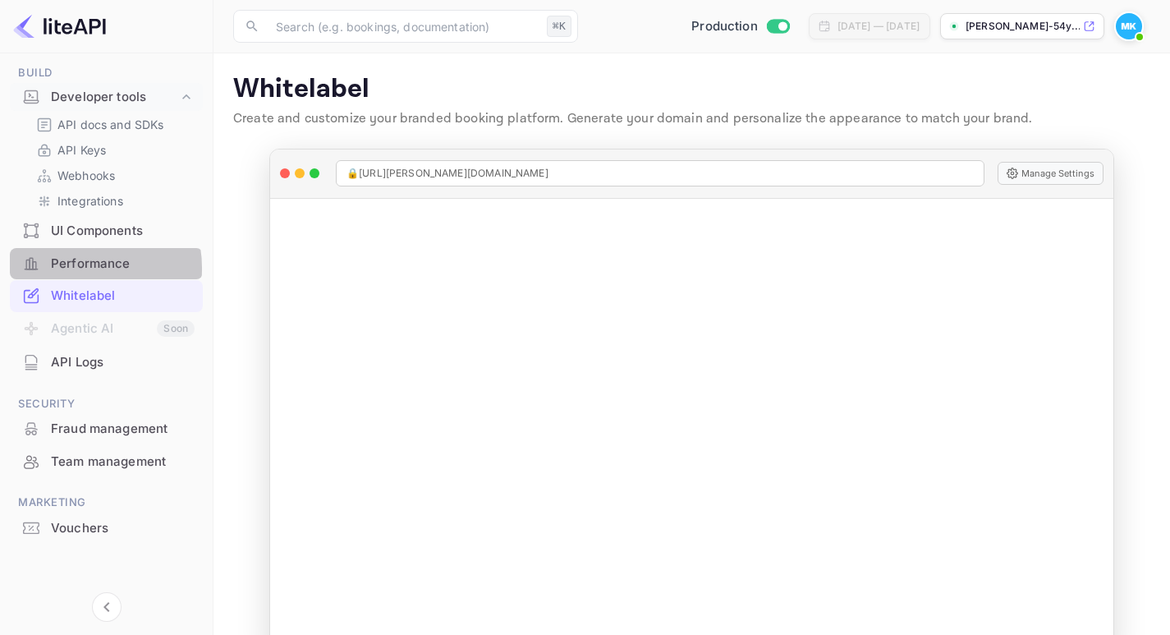
click at [76, 268] on div "Performance" at bounding box center [123, 264] width 144 height 19
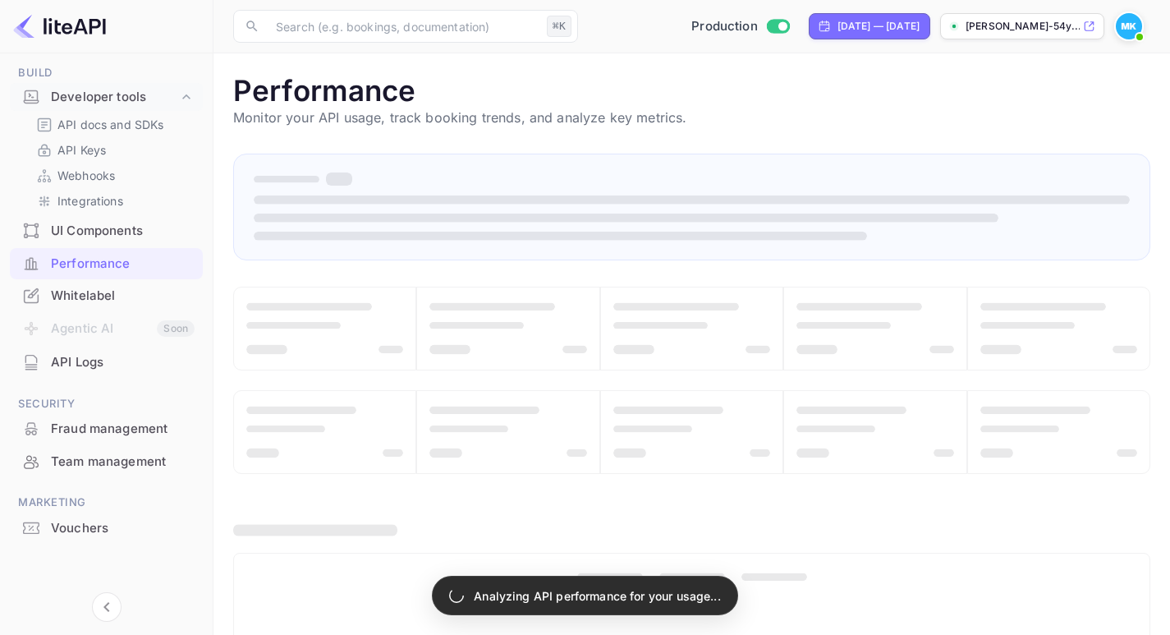
click at [77, 231] on div "UI Components" at bounding box center [123, 231] width 144 height 19
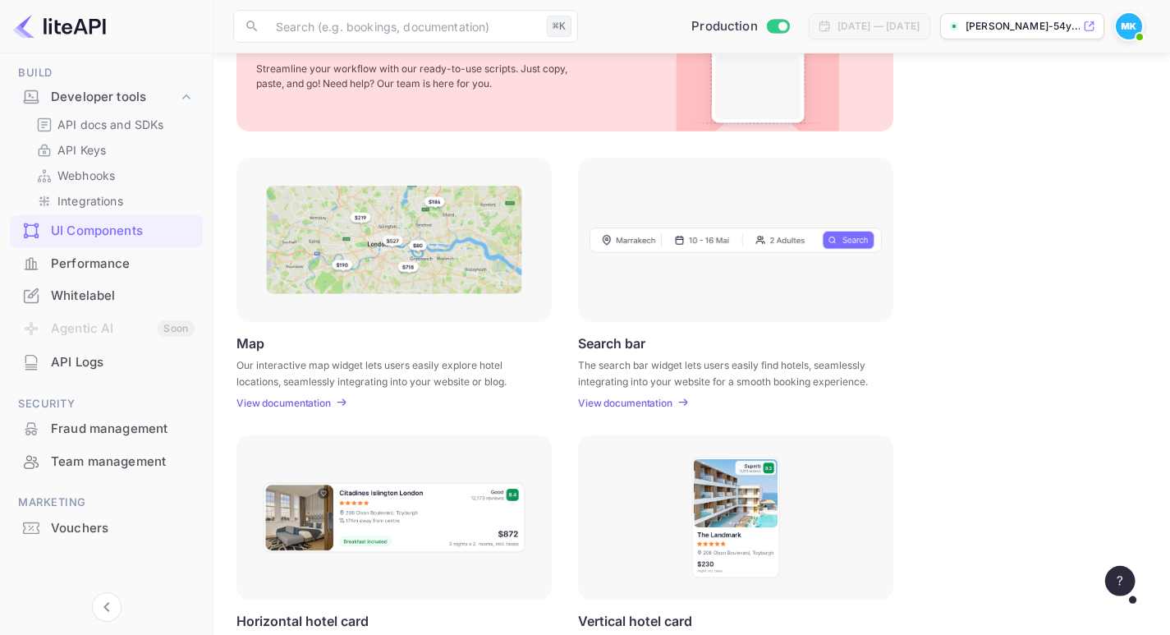
scroll to position [137, 0]
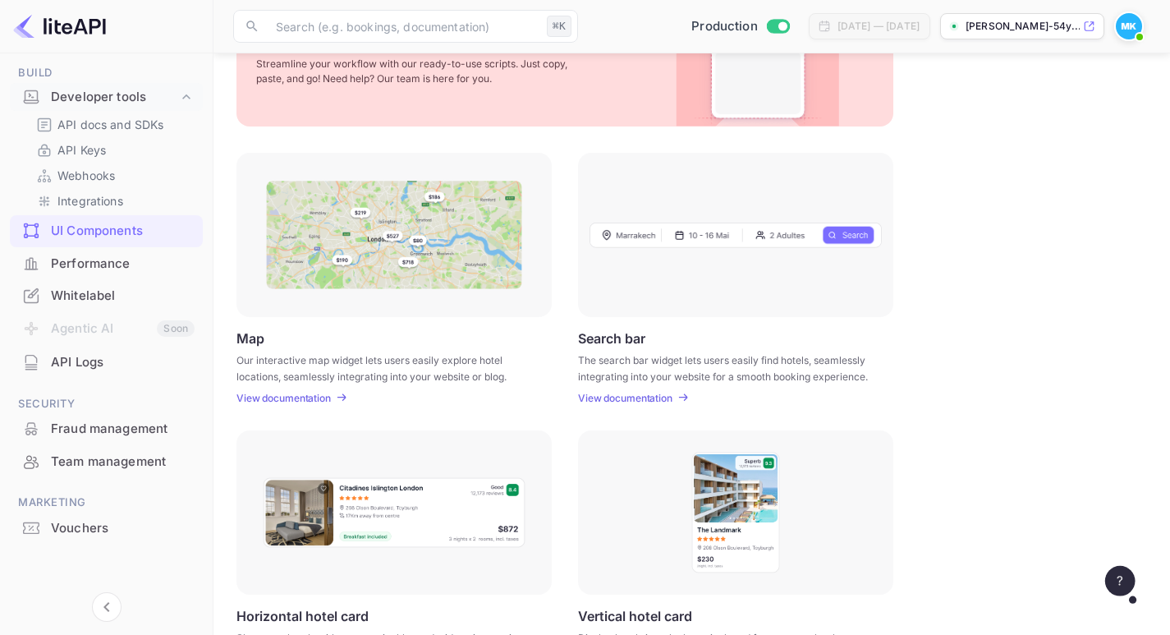
click at [65, 431] on div "Fraud management" at bounding box center [123, 429] width 144 height 19
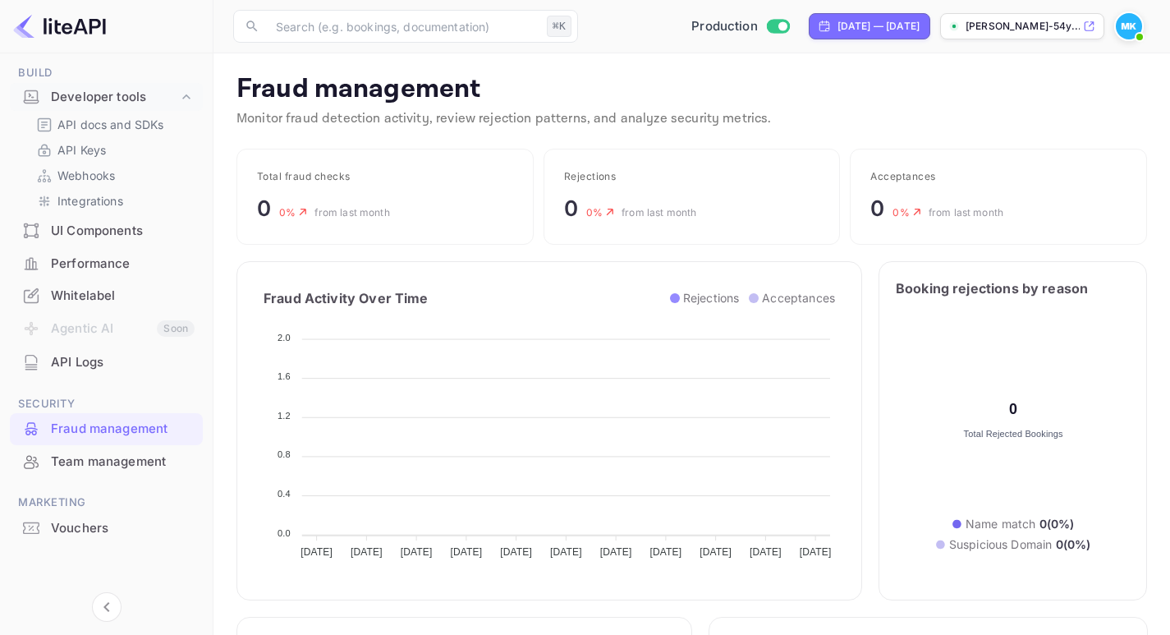
scroll to position [337, 405]
click at [67, 465] on div "Team management" at bounding box center [123, 461] width 144 height 19
